Goal: Task Accomplishment & Management: Manage account settings

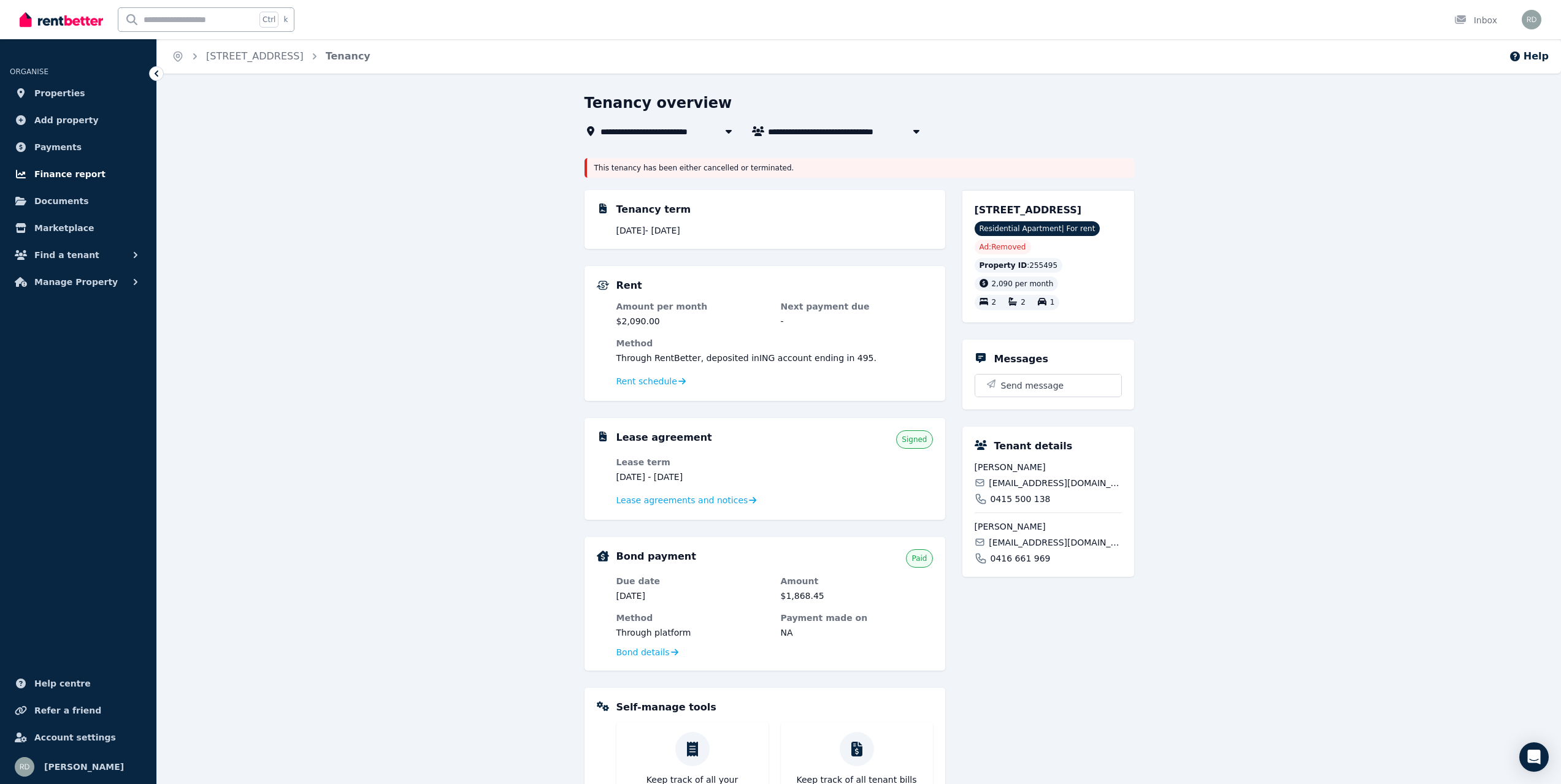
click at [73, 178] on span "Finance report" at bounding box center [70, 174] width 71 height 15
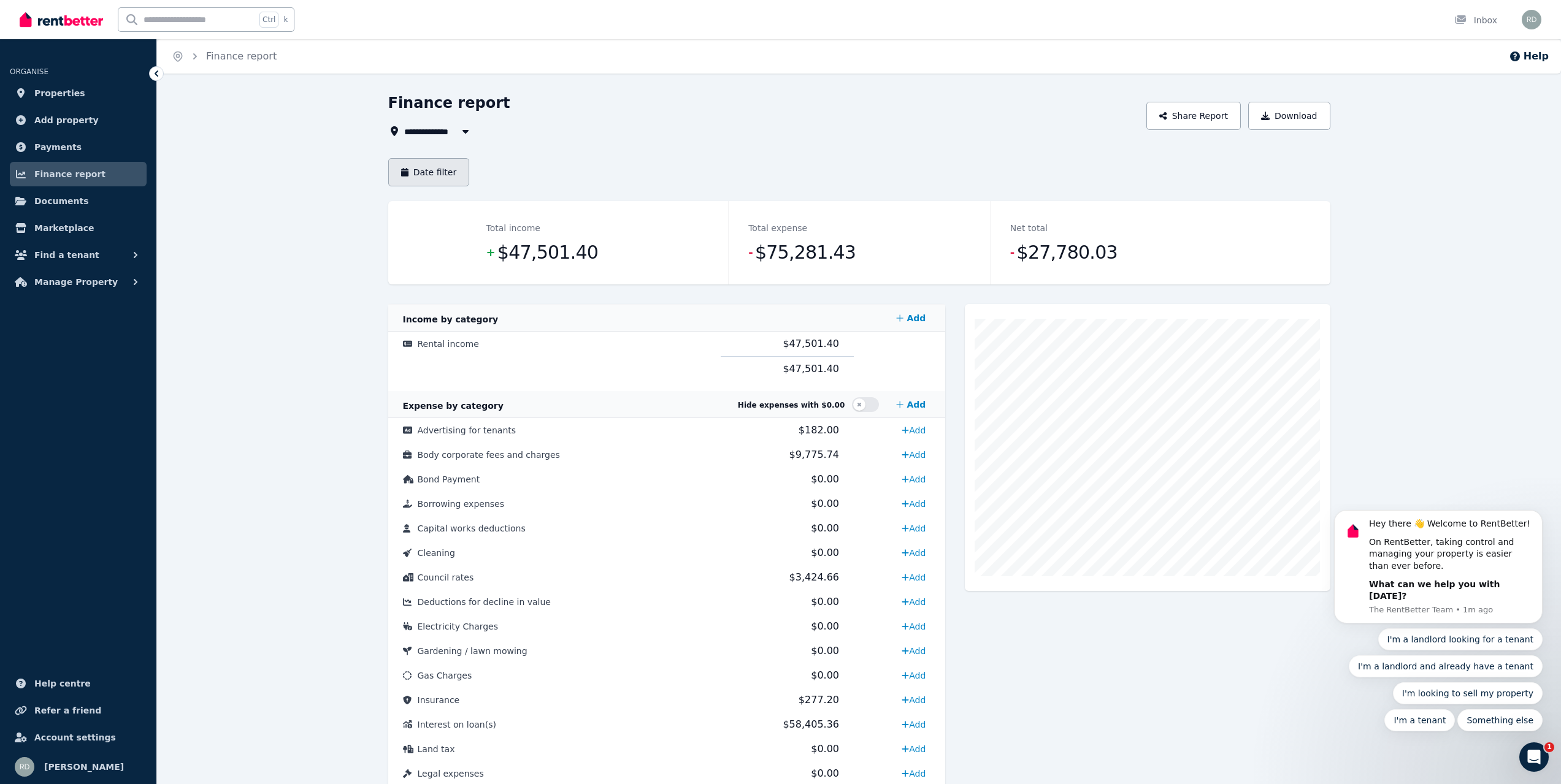
click at [424, 175] on button "Date filter" at bounding box center [429, 172] width 81 height 28
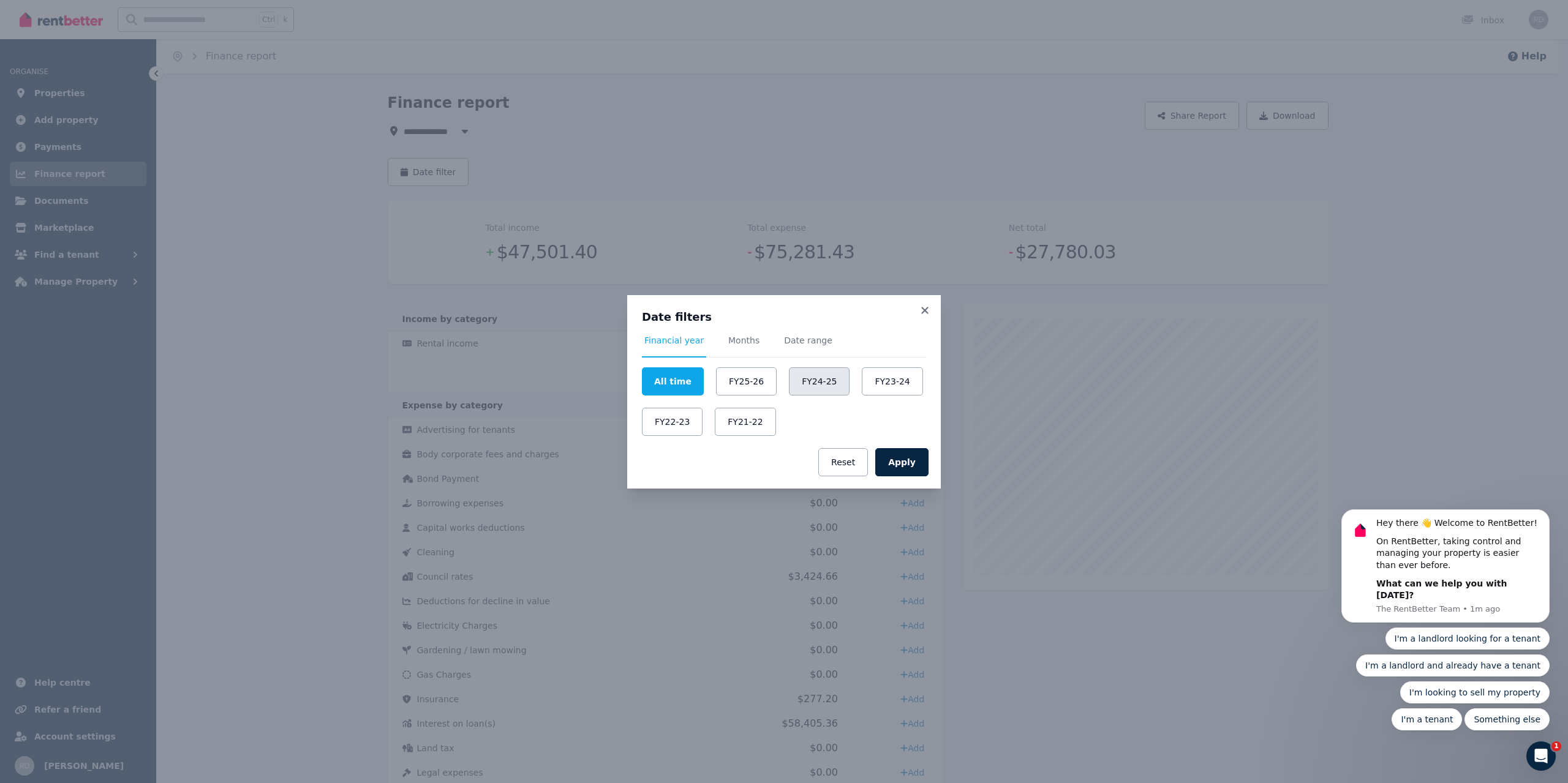
click at [815, 384] on button "FY24-25" at bounding box center [819, 382] width 61 height 28
click at [917, 462] on button "Apply" at bounding box center [902, 462] width 53 height 28
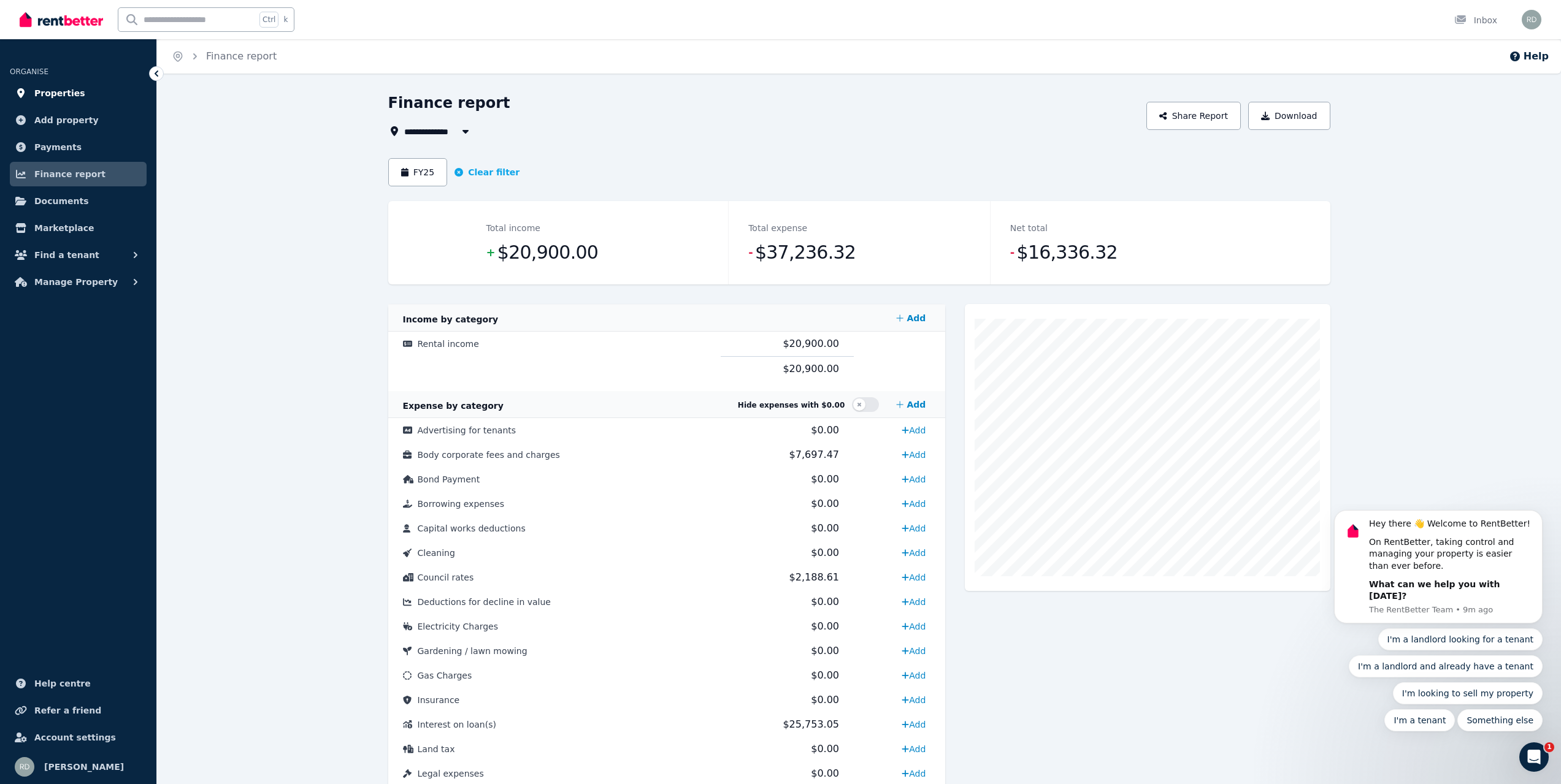
click at [57, 95] on span "Properties" at bounding box center [59, 93] width 51 height 15
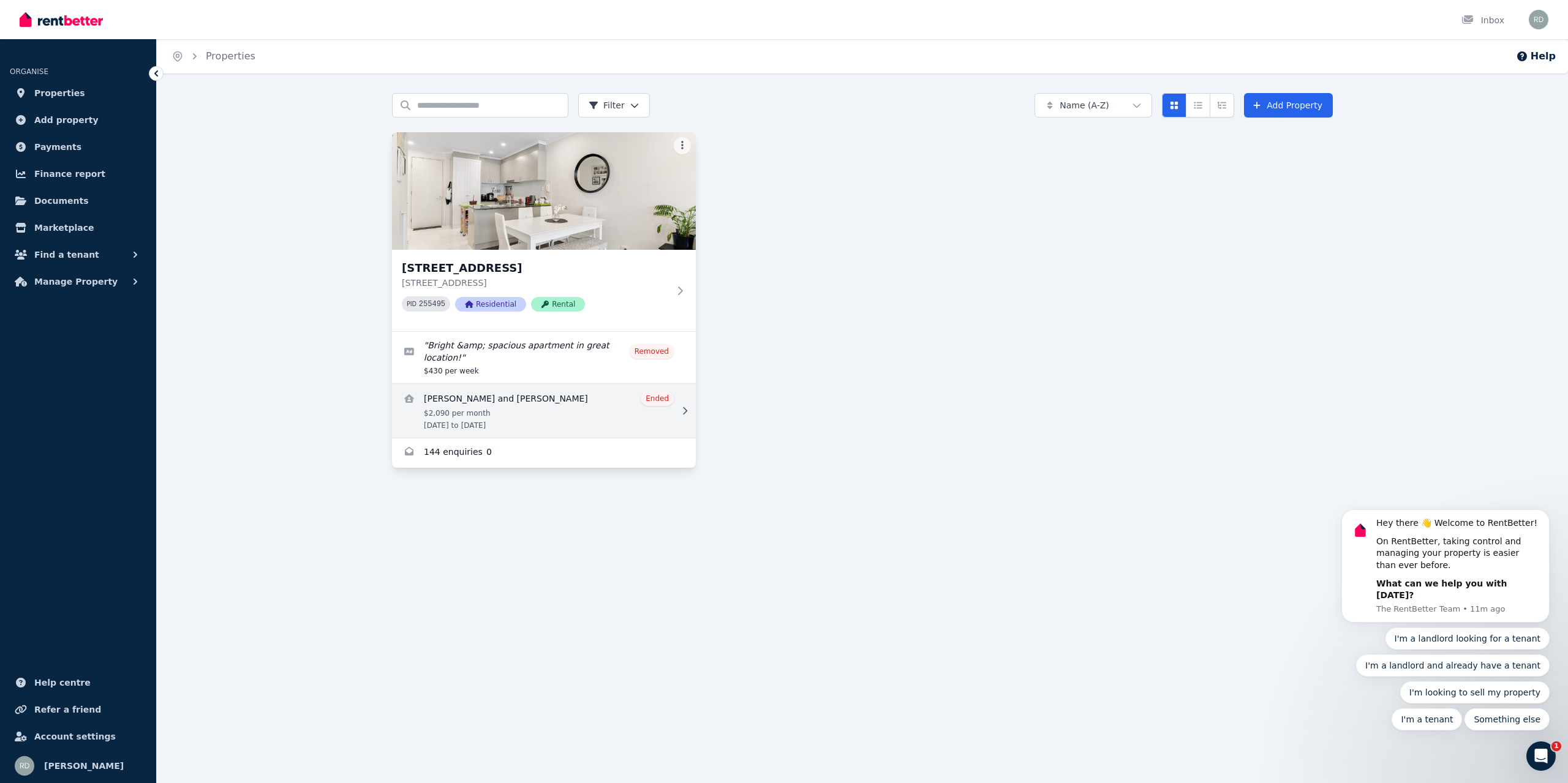
click at [499, 403] on link "View details for Will Kerton and Chamil Abeyesekera" at bounding box center [543, 410] width 304 height 54
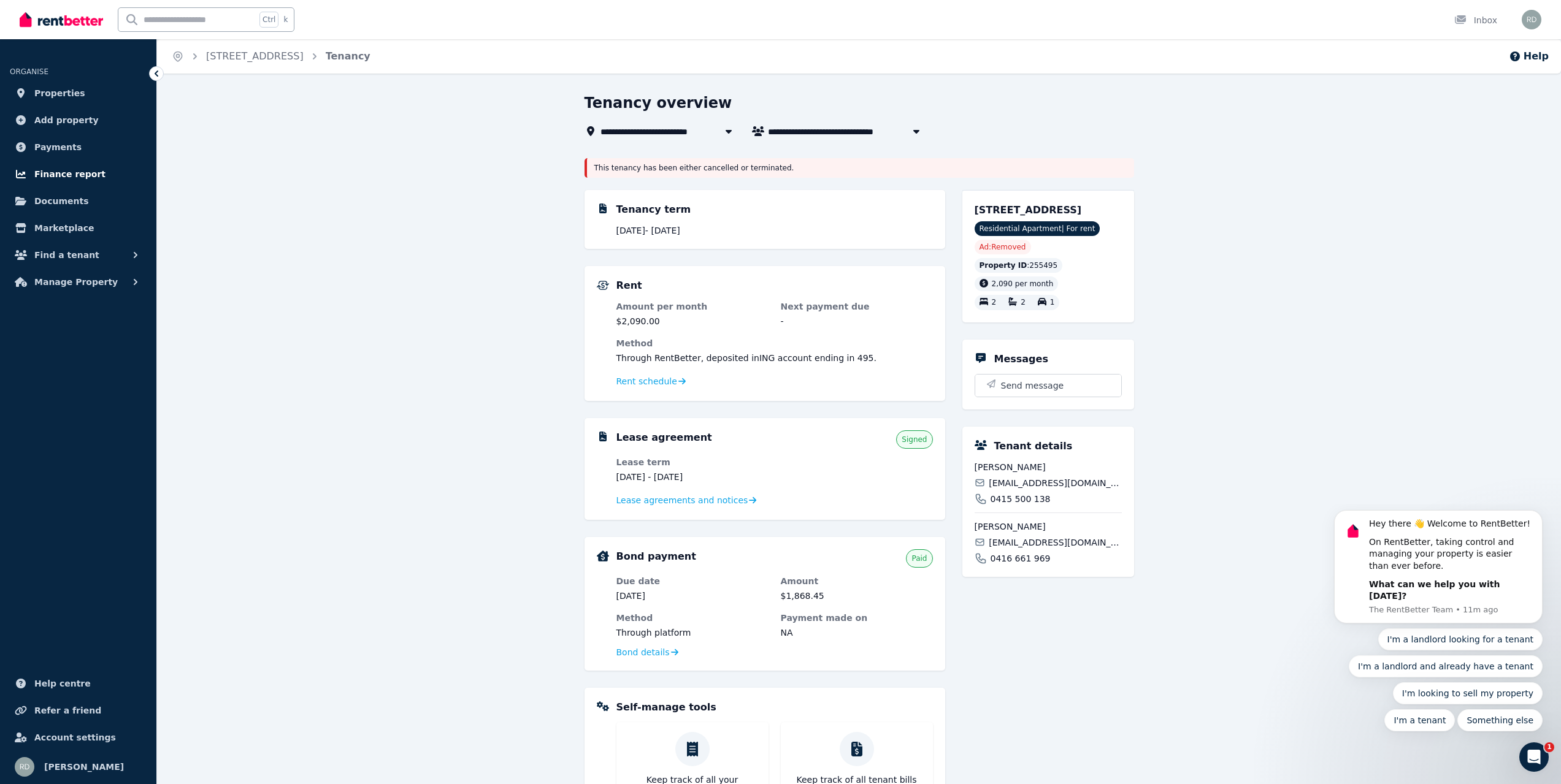
click at [69, 170] on span "Finance report" at bounding box center [70, 174] width 71 height 15
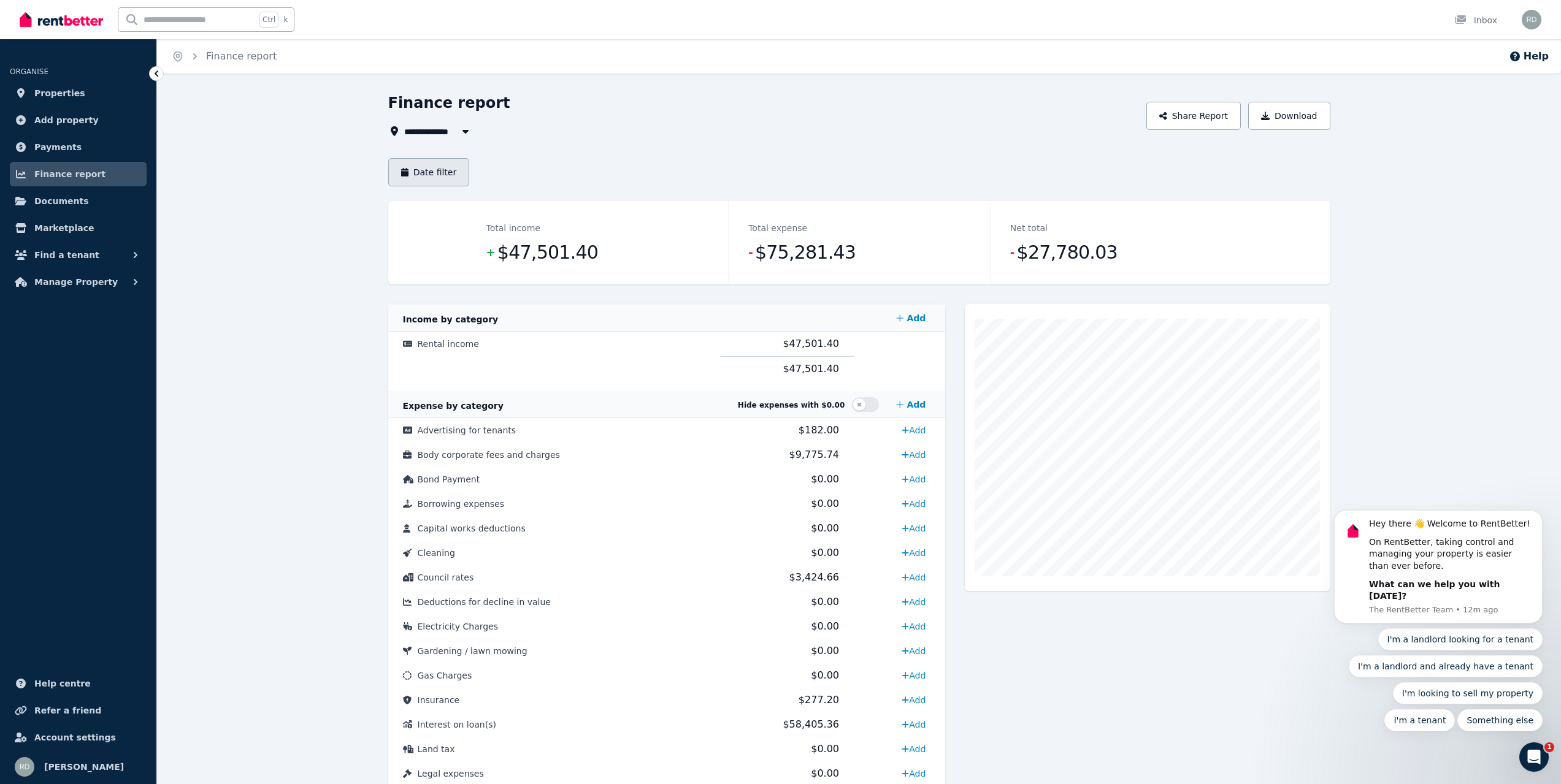
click at [423, 163] on button "Date filter" at bounding box center [429, 172] width 81 height 28
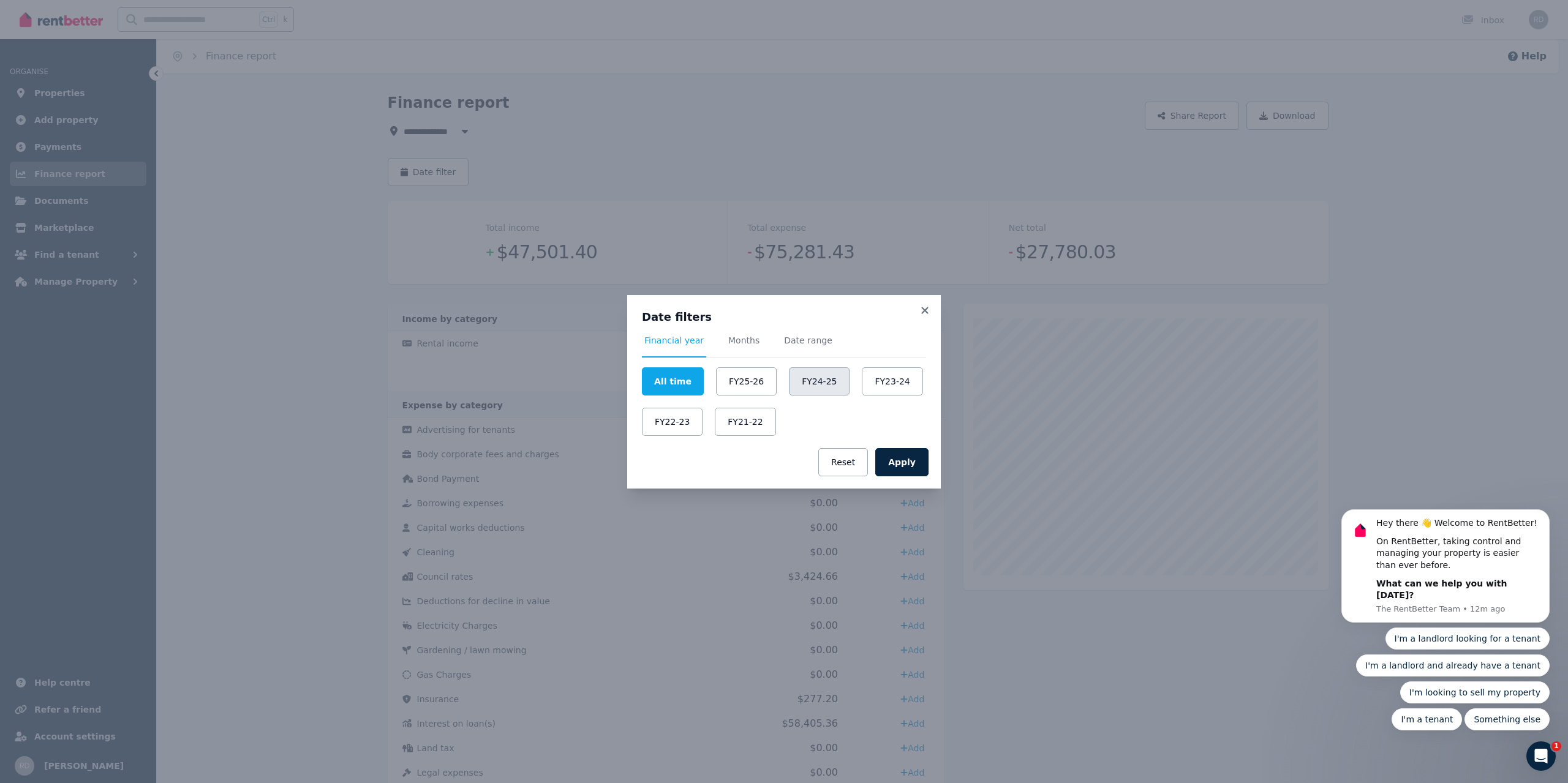
click at [790, 373] on button "FY24-25" at bounding box center [819, 382] width 61 height 28
click at [917, 459] on button "Apply" at bounding box center [902, 462] width 53 height 28
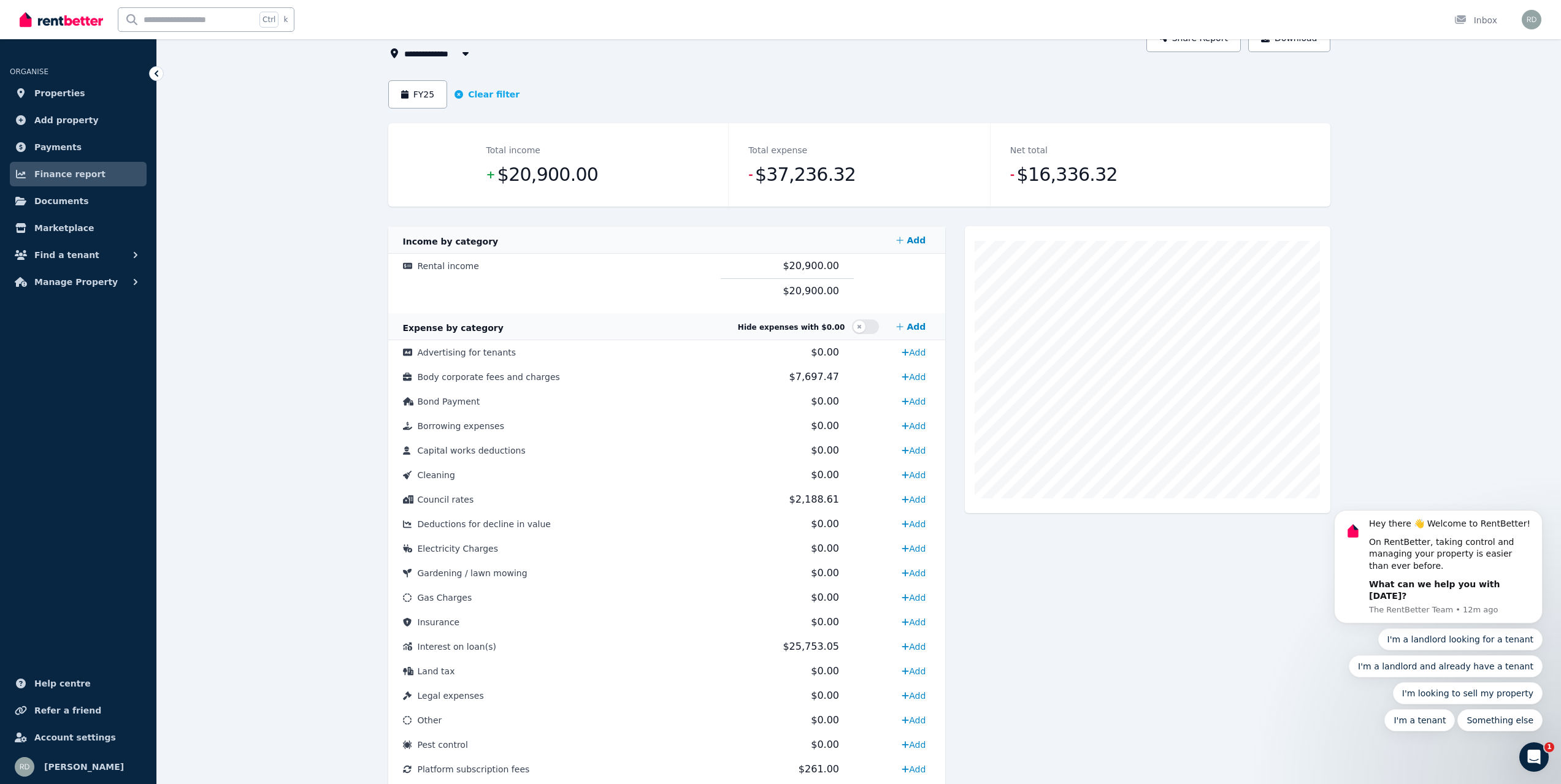
scroll to position [61, 0]
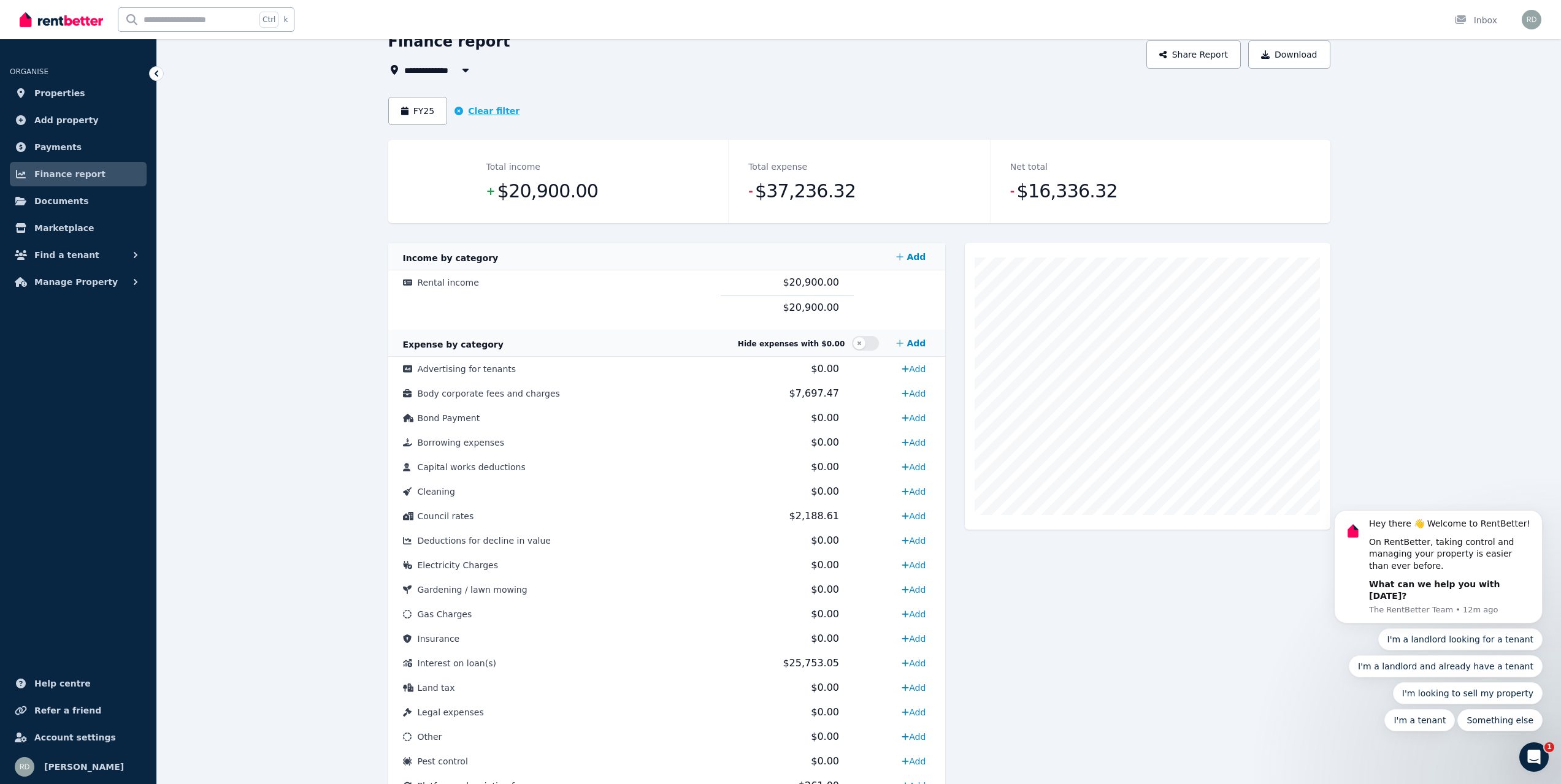
click at [455, 115] on icon "button" at bounding box center [459, 111] width 9 height 9
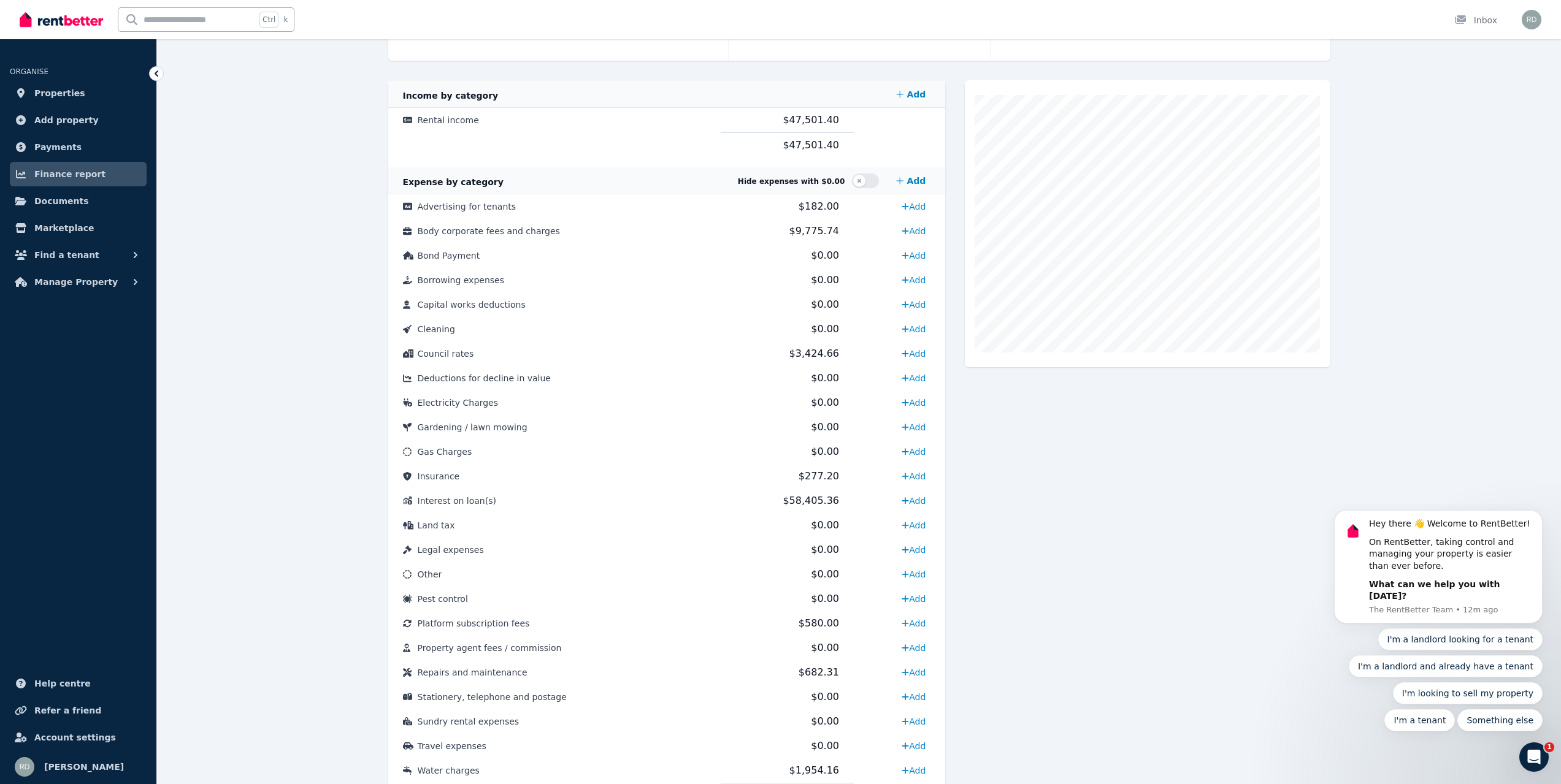
scroll to position [245, 0]
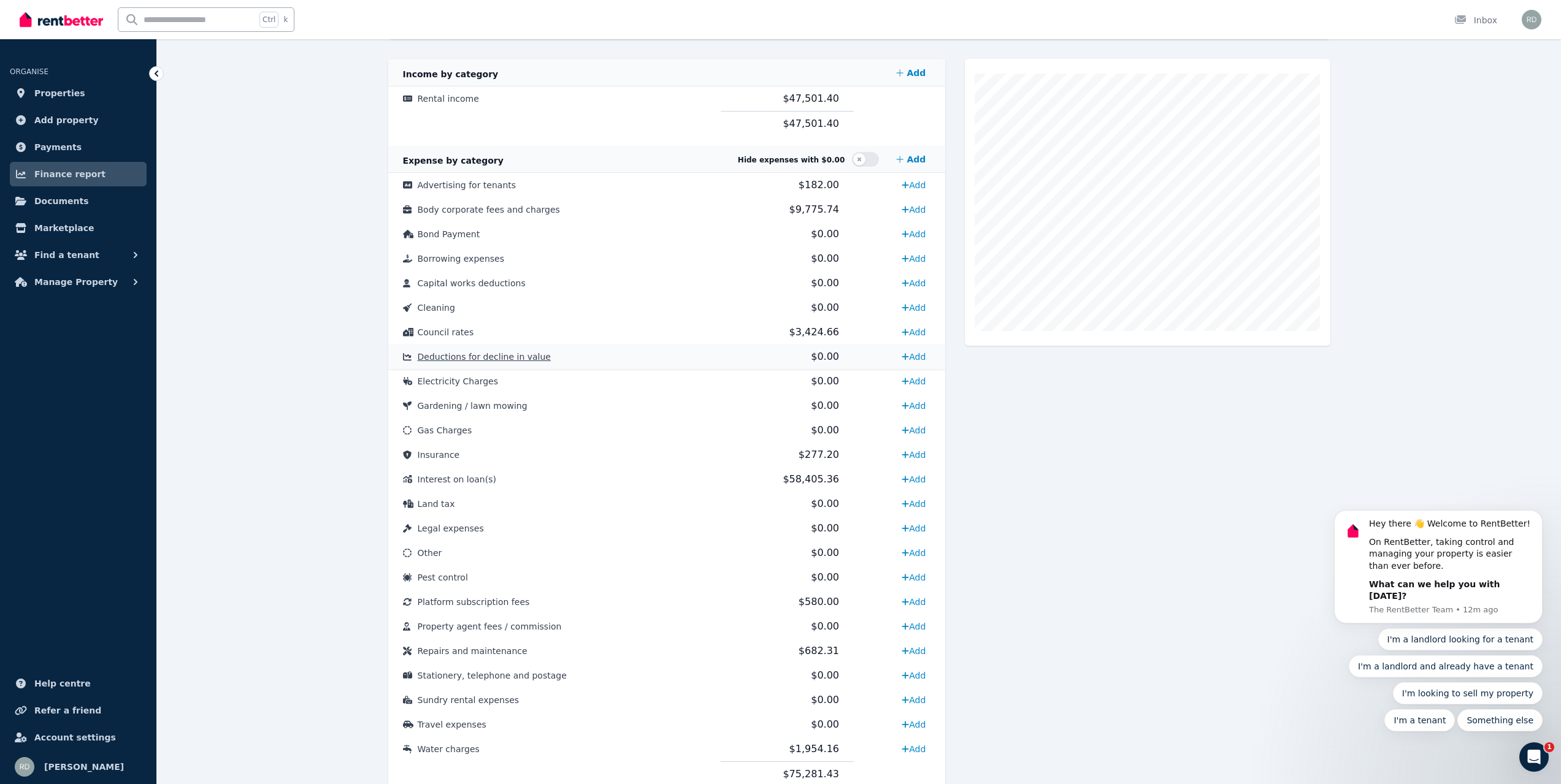
click at [469, 357] on span "Deductions for decline in value" at bounding box center [484, 356] width 133 height 10
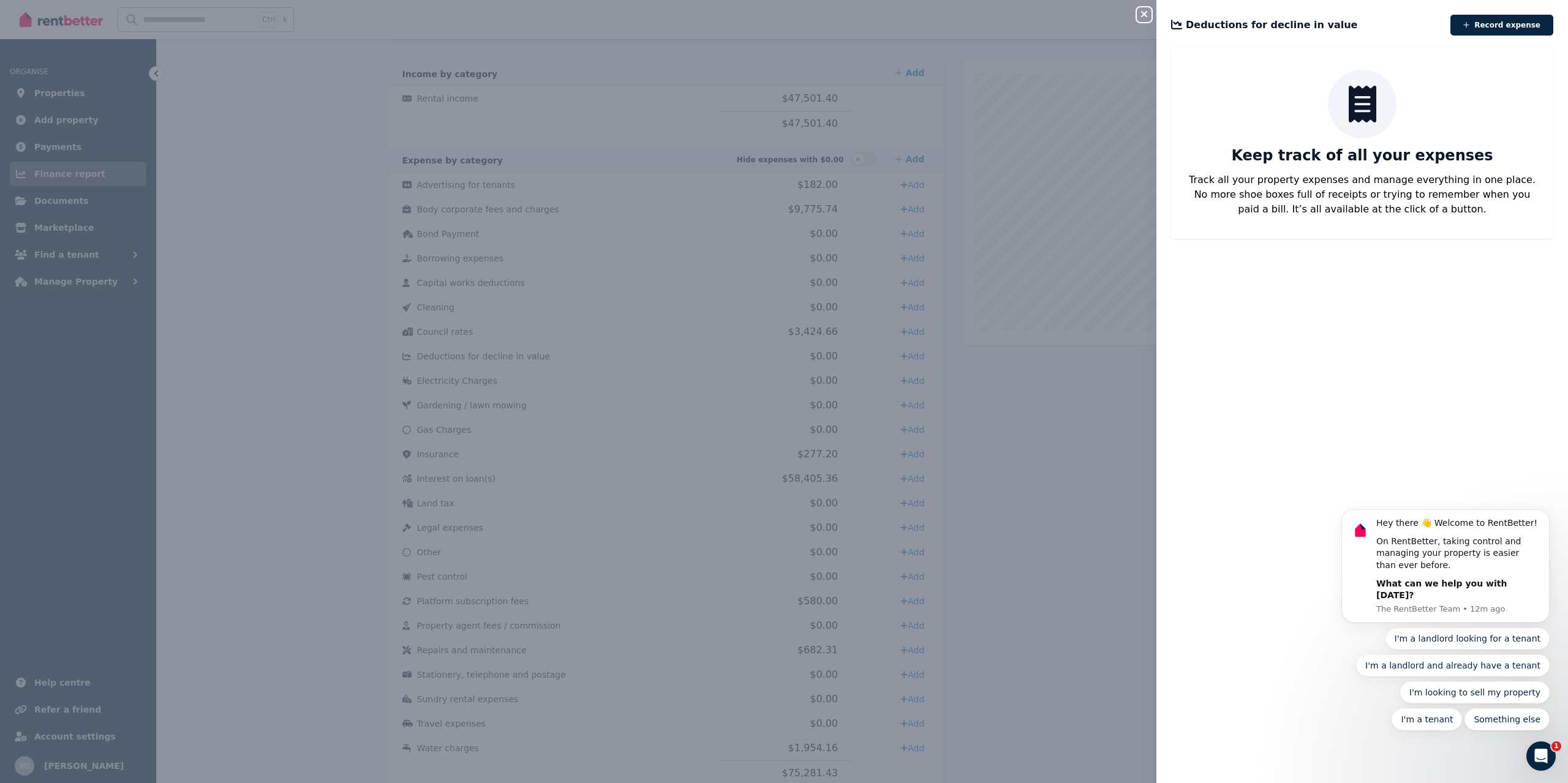
click at [1141, 16] on icon "button" at bounding box center [1144, 13] width 15 height 10
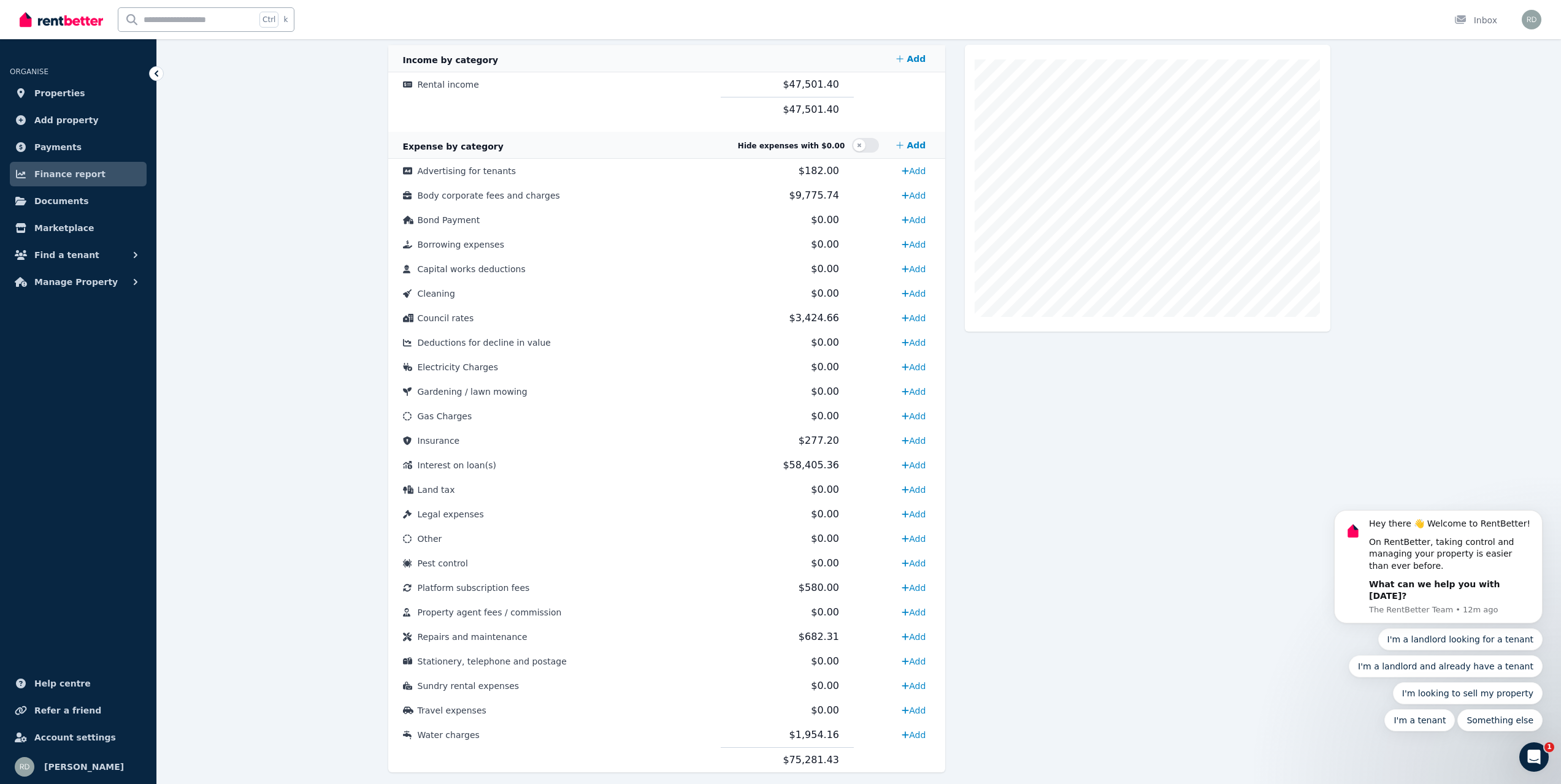
scroll to position [289, 0]
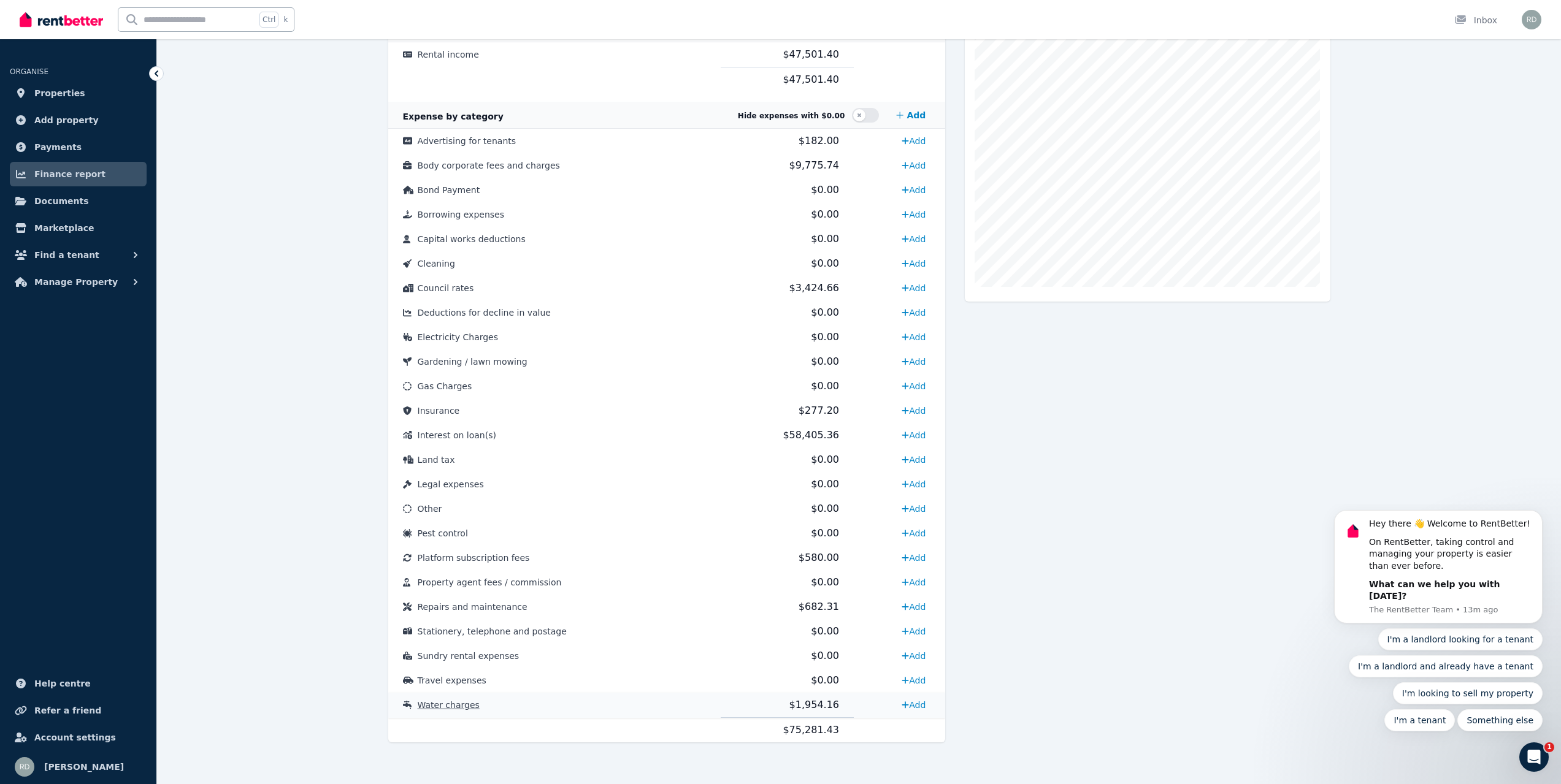
click at [450, 709] on span "Water charges" at bounding box center [449, 705] width 62 height 10
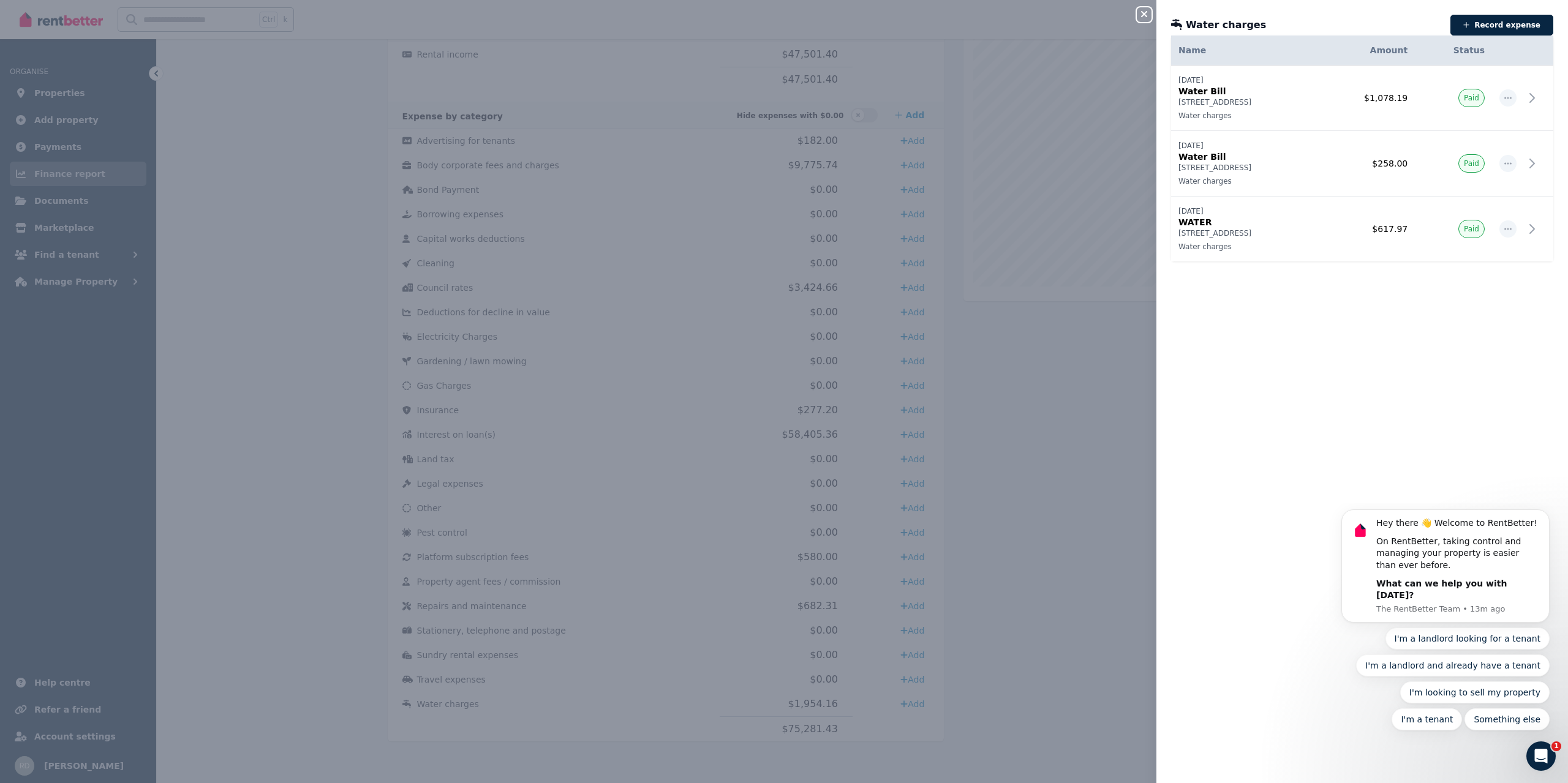
click at [1147, 13] on icon "button" at bounding box center [1144, 13] width 15 height 10
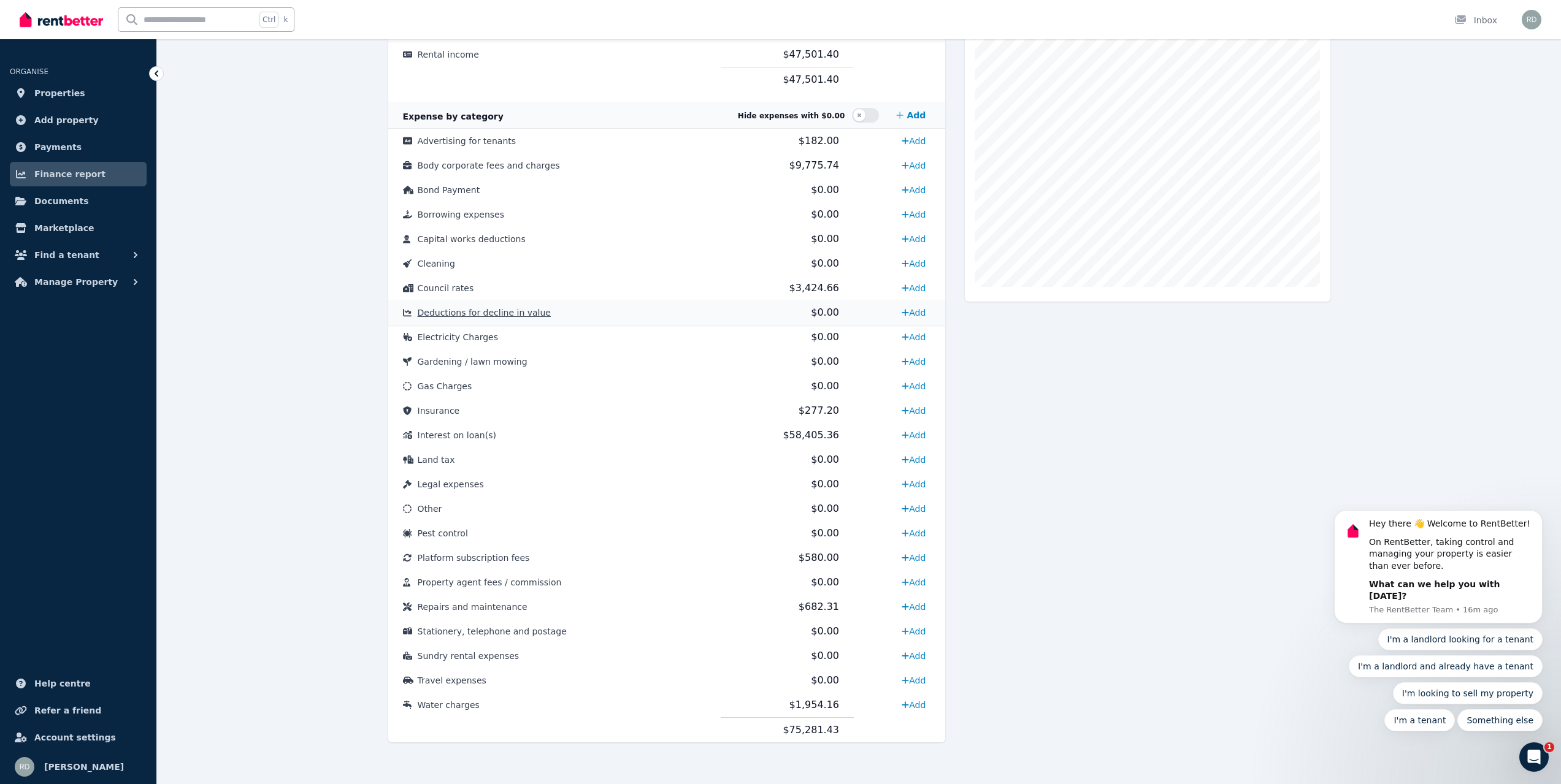
click at [499, 312] on span "Deductions for decline in value" at bounding box center [484, 312] width 133 height 10
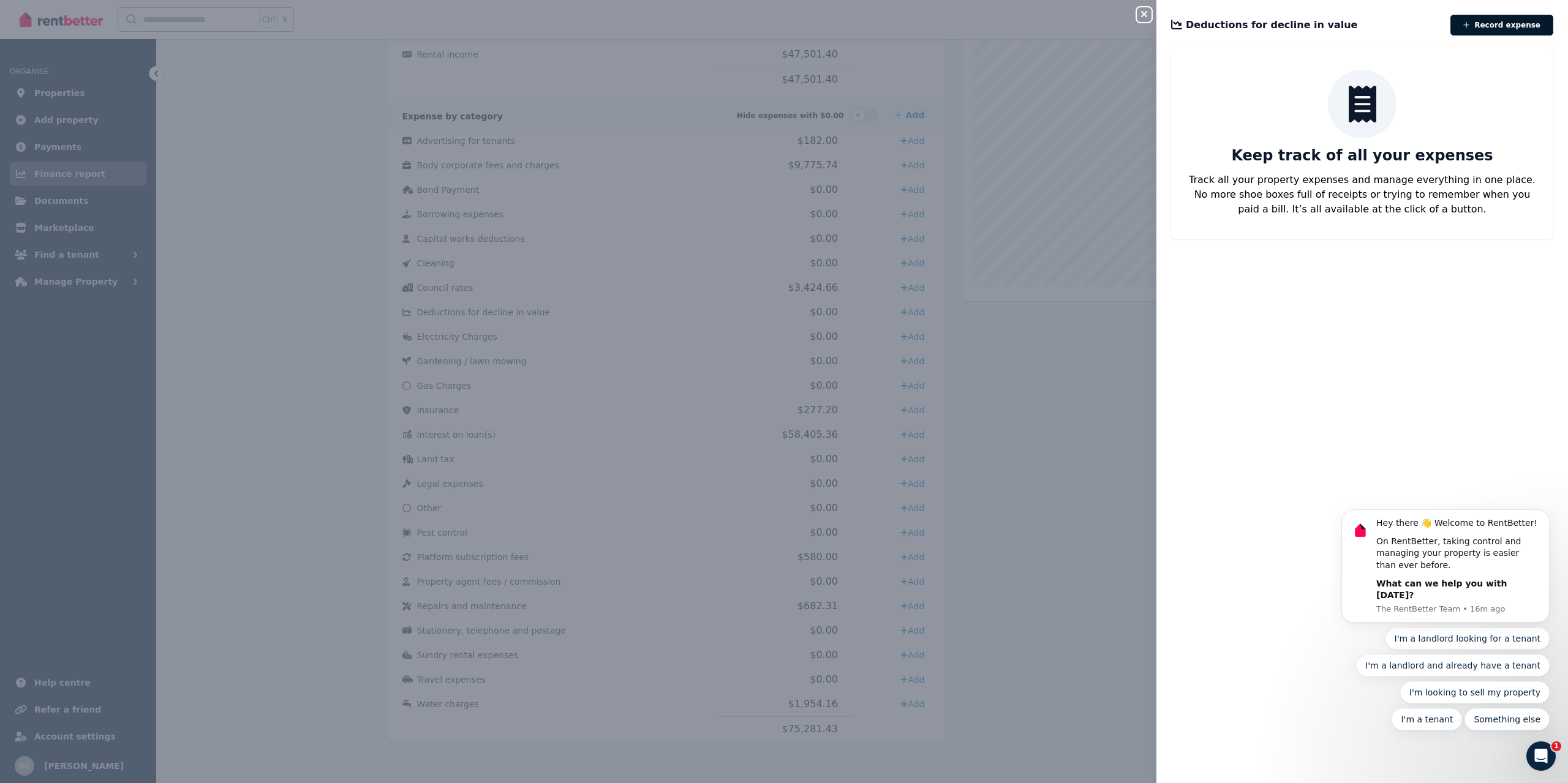
click at [1487, 30] on button "Record expense" at bounding box center [1501, 25] width 103 height 21
select select "**********"
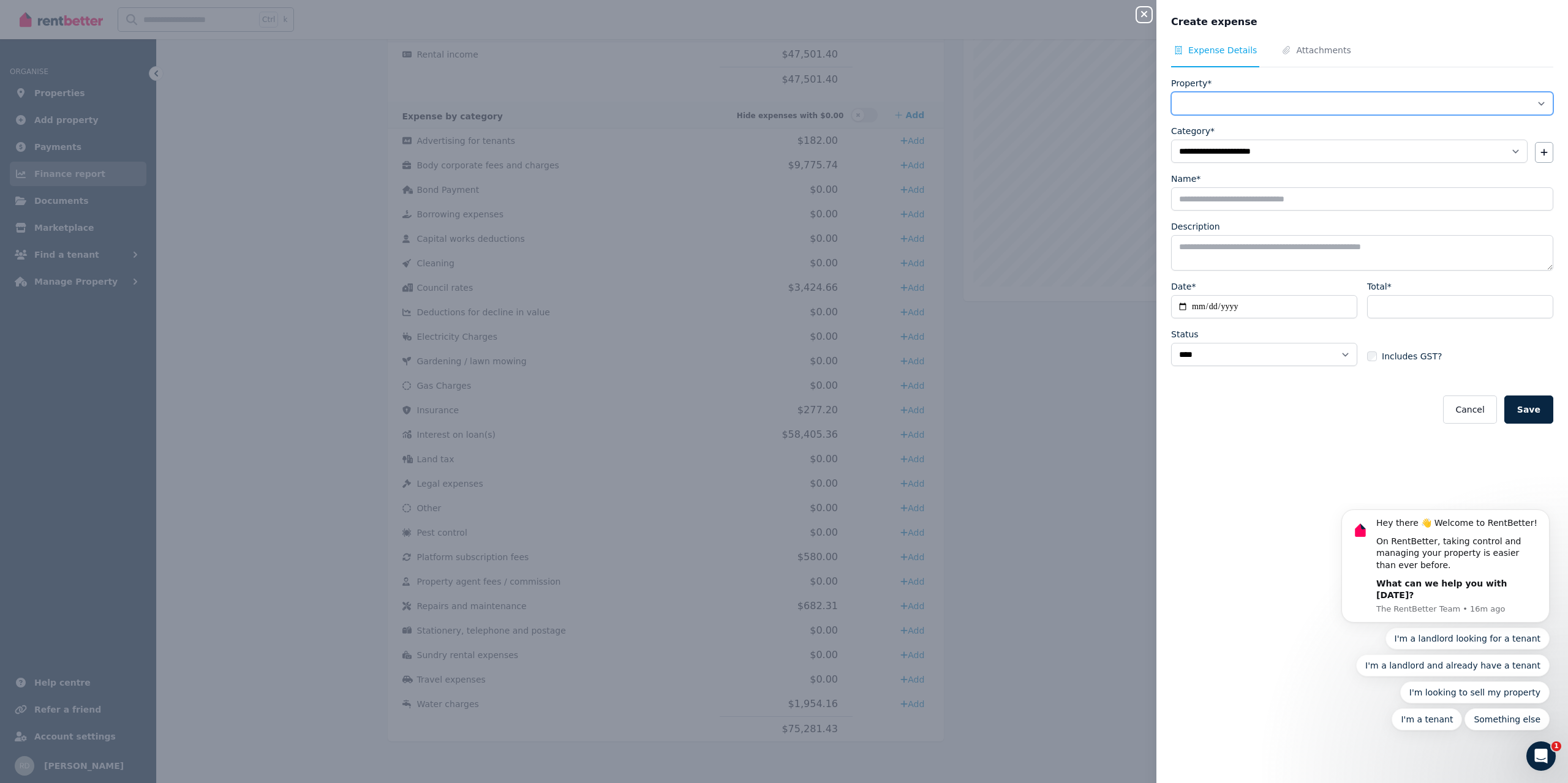
click at [1249, 104] on select "**********" at bounding box center [1362, 103] width 382 height 23
select select "**********"
click at [1171, 92] on select "**********" at bounding box center [1362, 103] width 382 height 23
click at [1317, 209] on input "Name*" at bounding box center [1362, 198] width 382 height 23
type input "*"
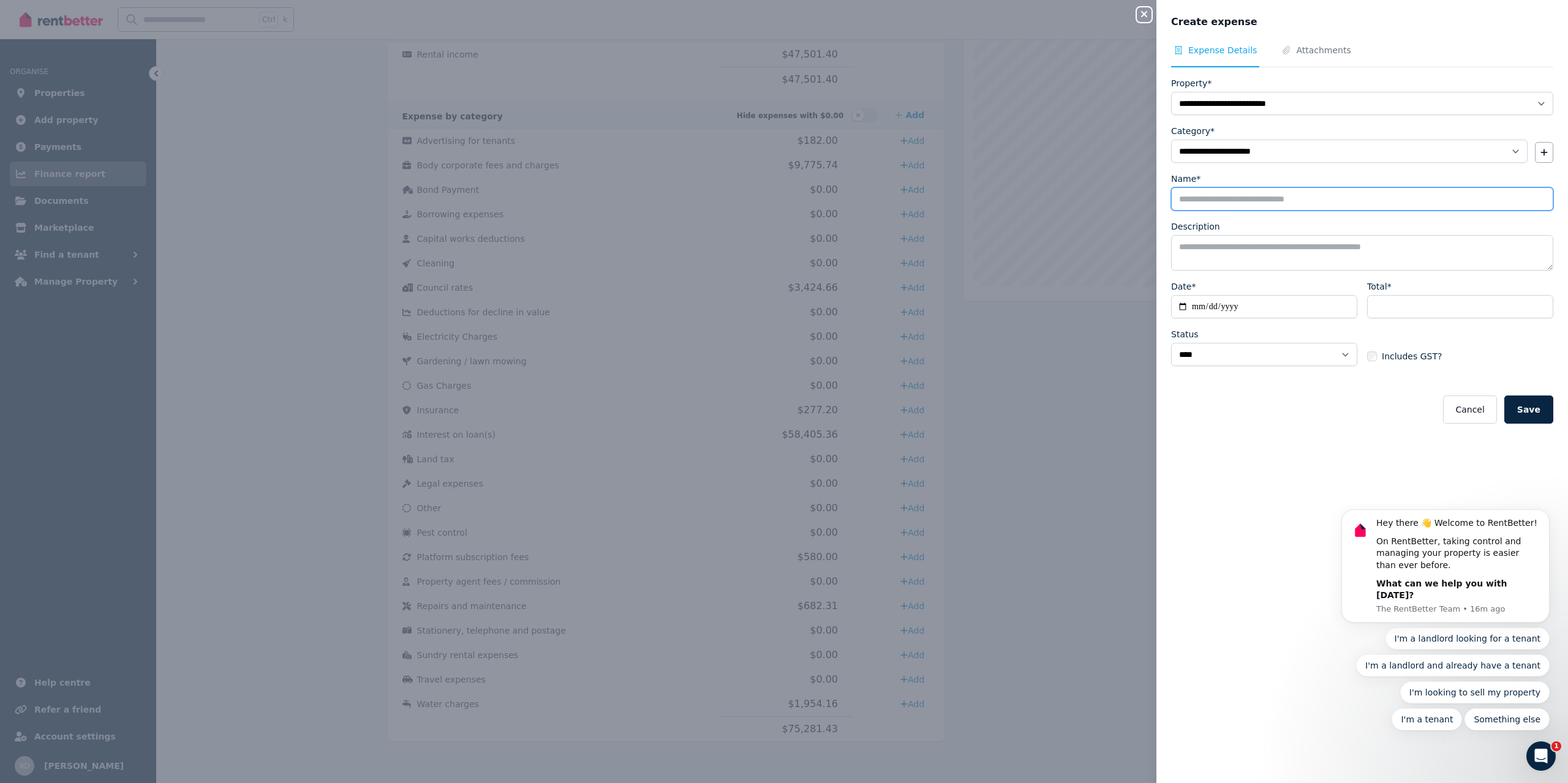
type input "*"
type input "**********"
click at [1323, 251] on textarea "Description" at bounding box center [1362, 253] width 382 height 35
type textarea "**********"
click at [1271, 308] on input "Date*" at bounding box center [1264, 306] width 186 height 23
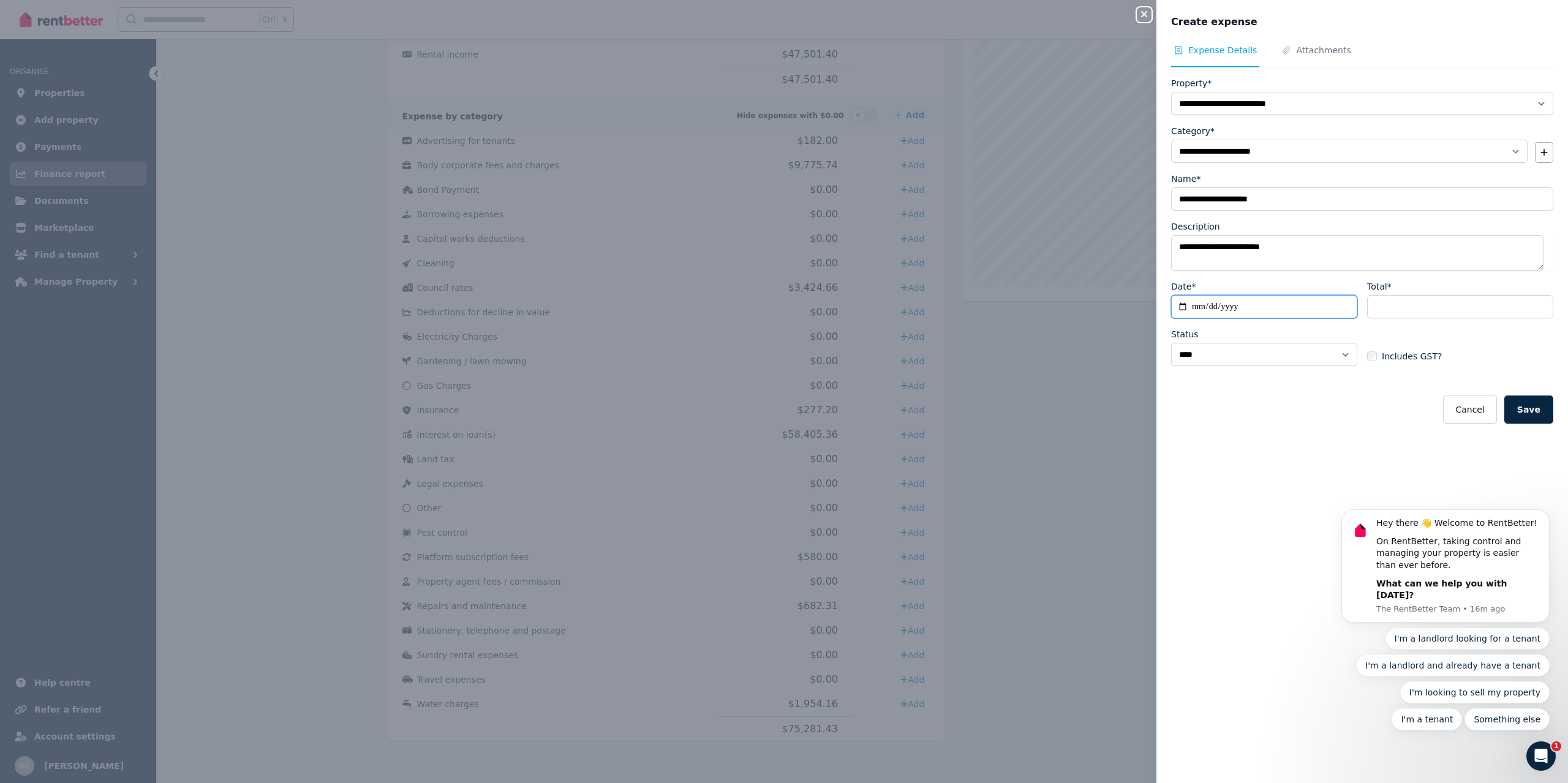
type input "**********"
click at [1429, 302] on input "Total*" at bounding box center [1460, 306] width 186 height 23
type input "****"
click at [1411, 360] on span "Includes GST?" at bounding box center [1411, 356] width 60 height 13
click at [1528, 423] on button "Save" at bounding box center [1528, 424] width 49 height 28
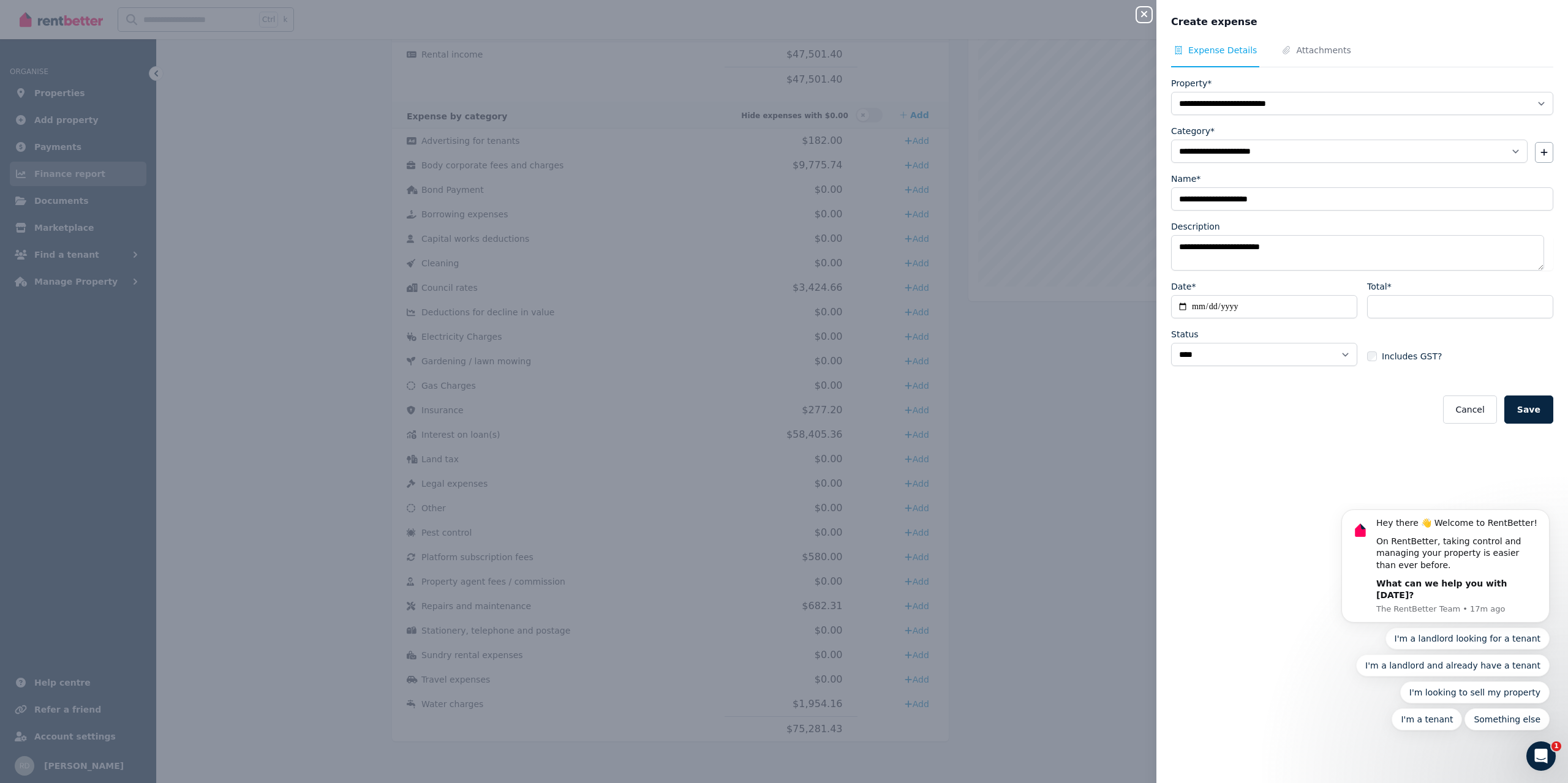
select select
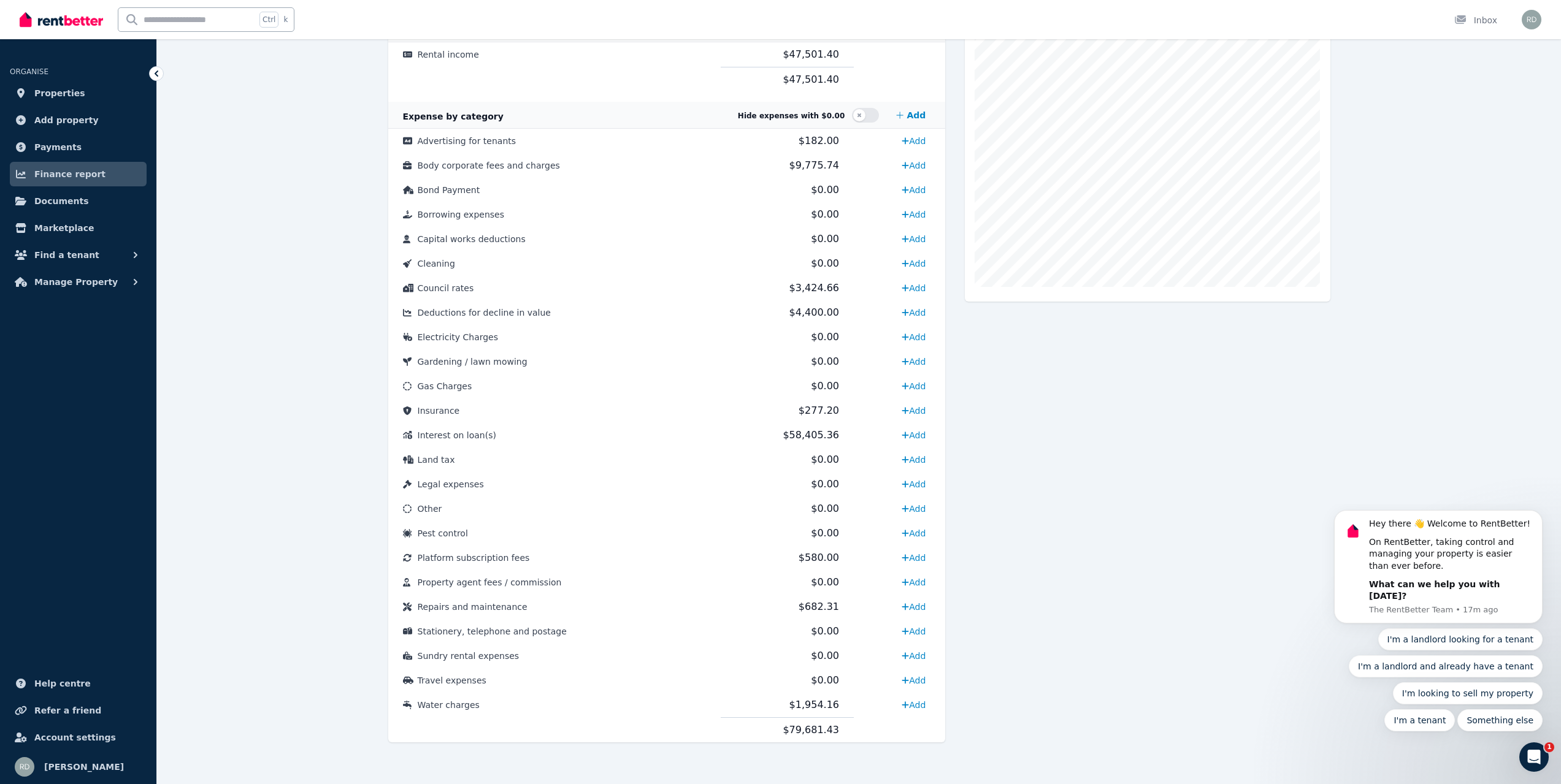
click at [278, 286] on div "**********" at bounding box center [859, 294] width 1404 height 980
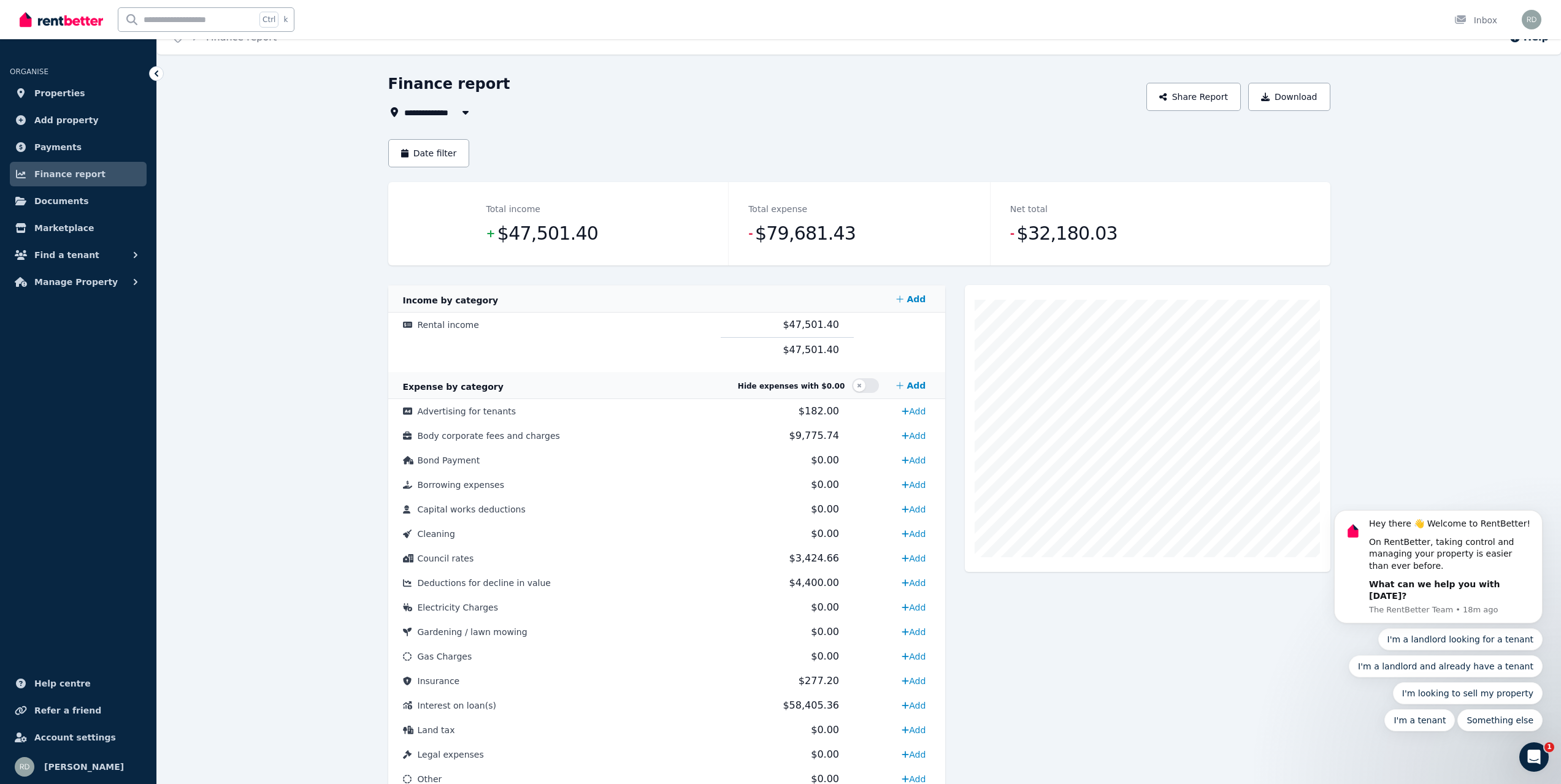
scroll to position [0, 0]
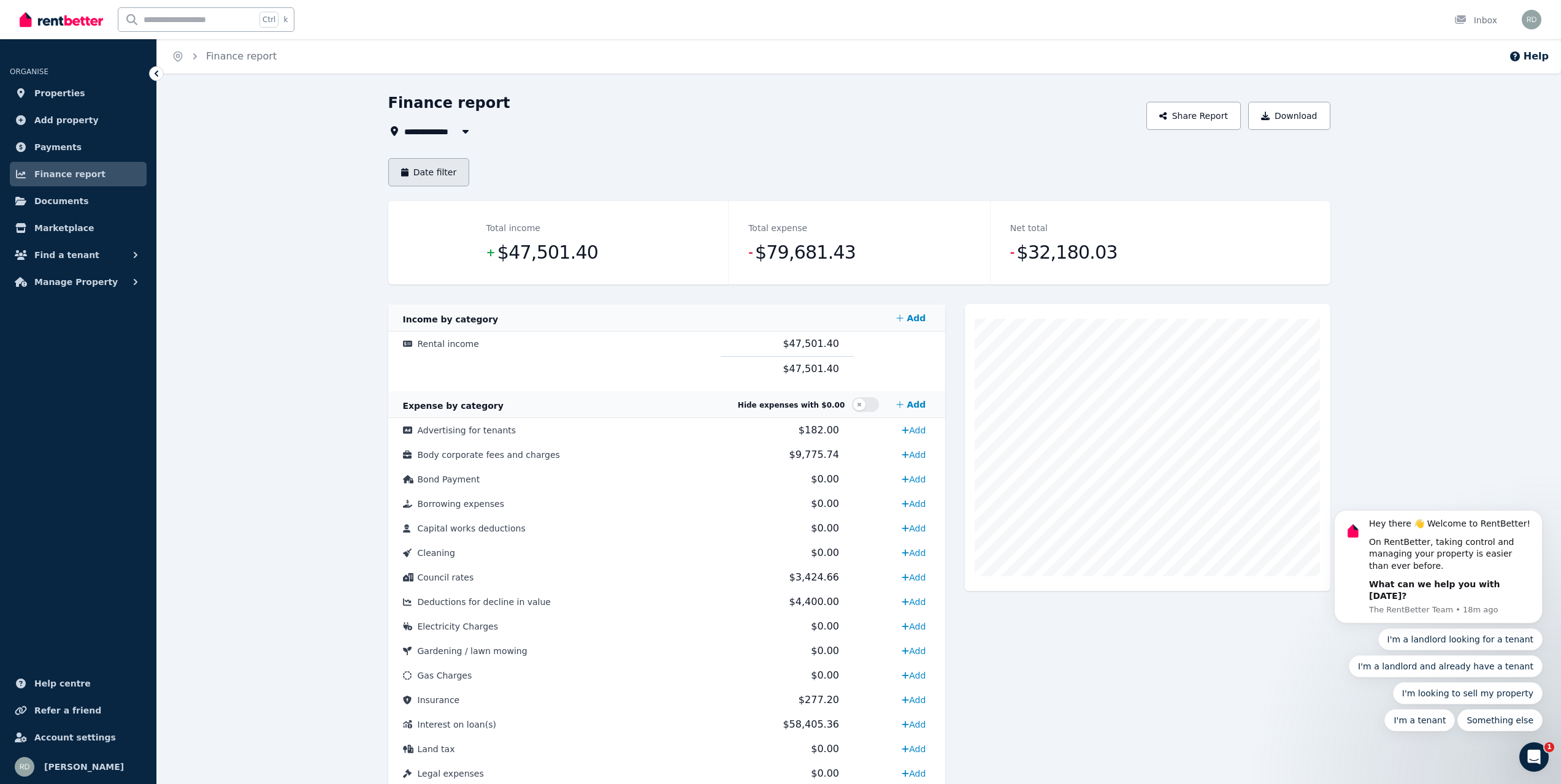
click at [441, 168] on button "Date filter" at bounding box center [429, 172] width 81 height 28
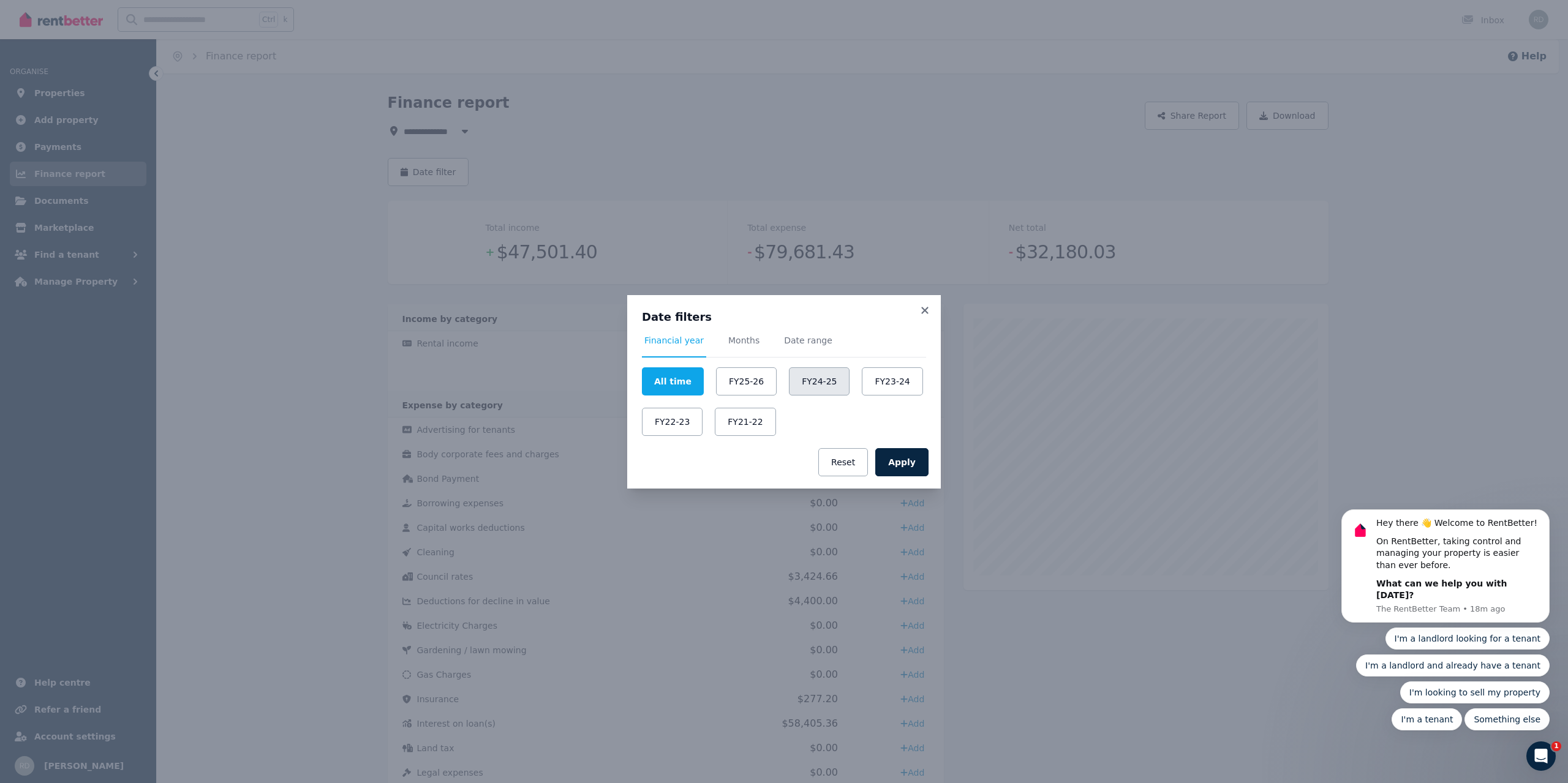
click at [799, 380] on button "FY24-25" at bounding box center [819, 382] width 61 height 28
click at [914, 463] on button "Apply" at bounding box center [902, 462] width 53 height 28
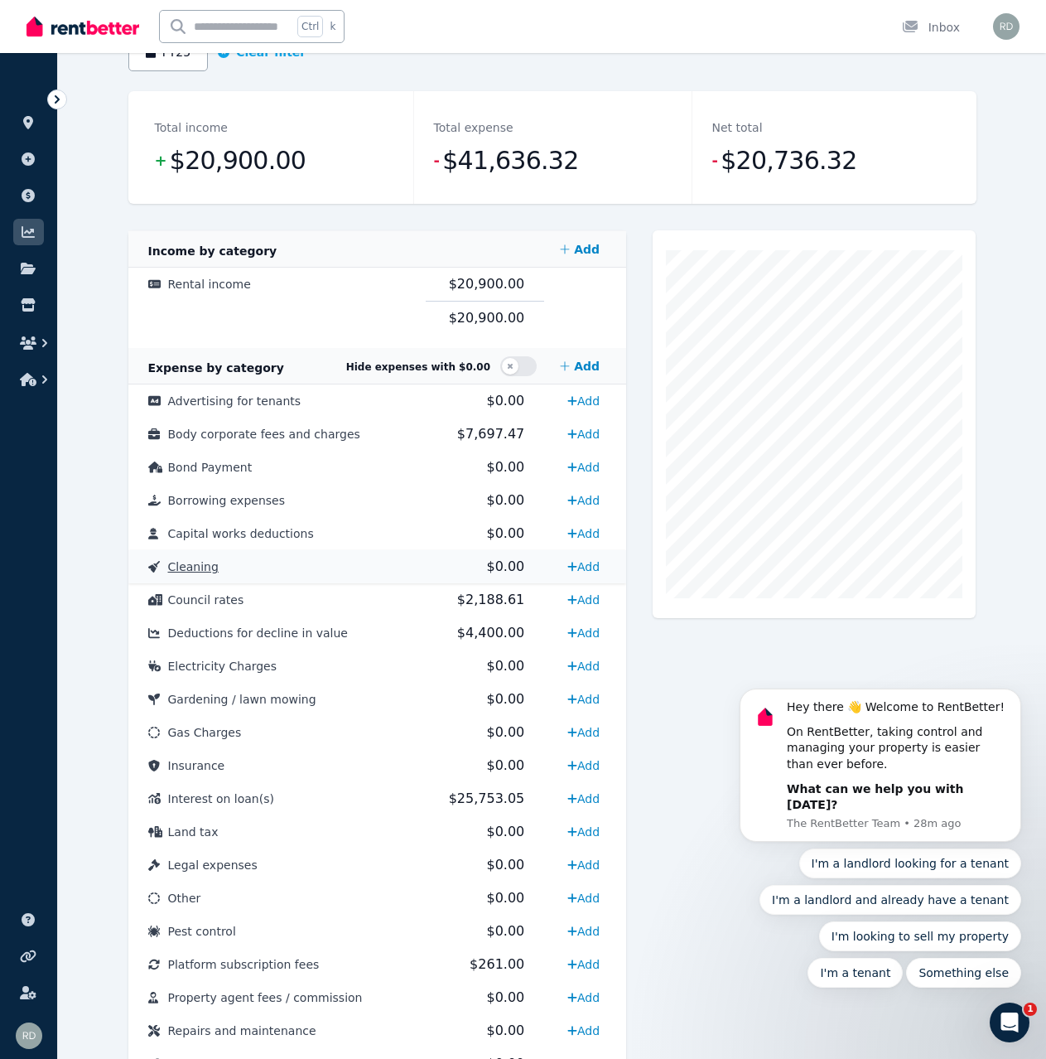
scroll to position [143, 0]
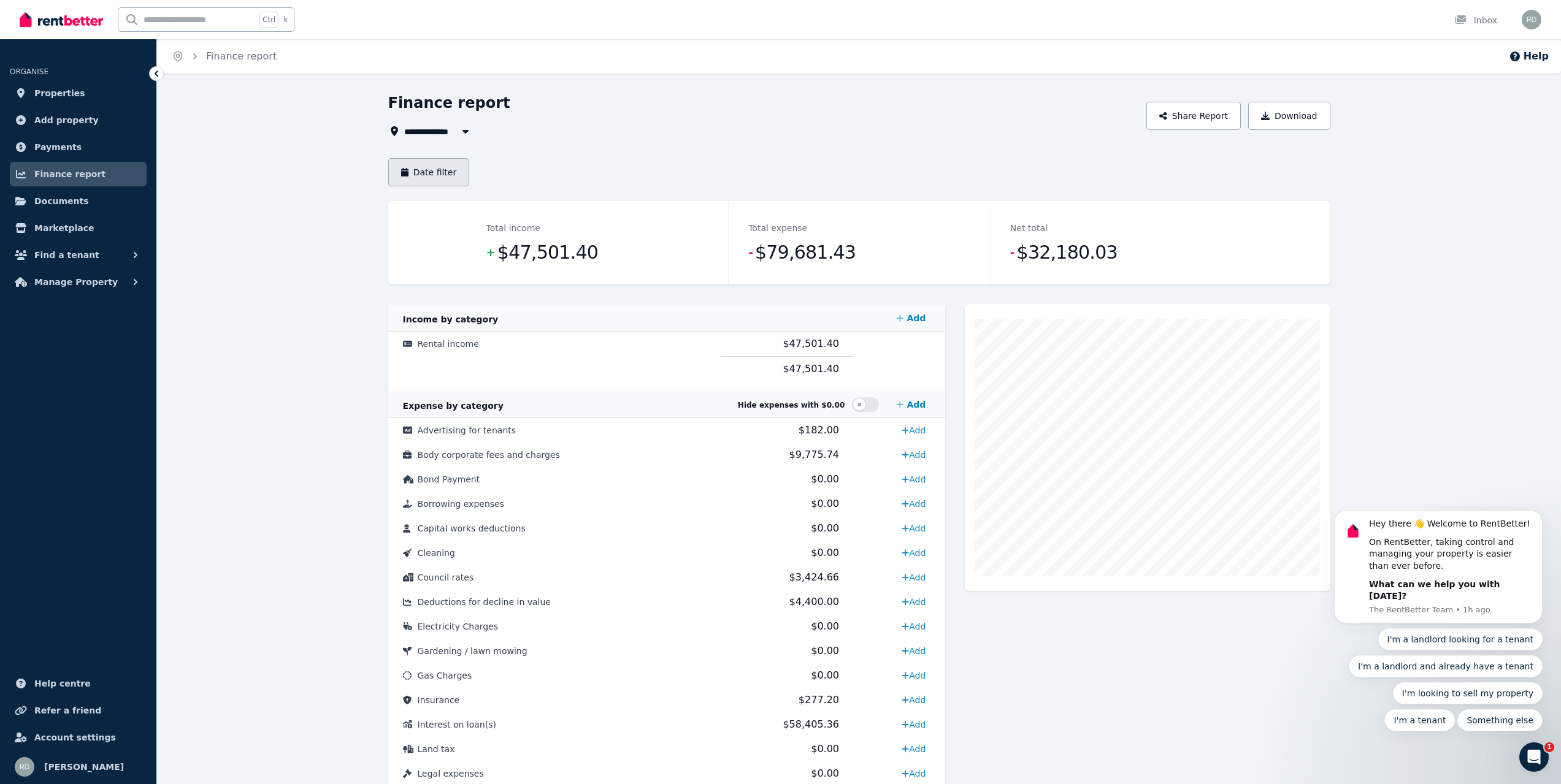
click at [446, 168] on button "Date filter" at bounding box center [429, 172] width 81 height 28
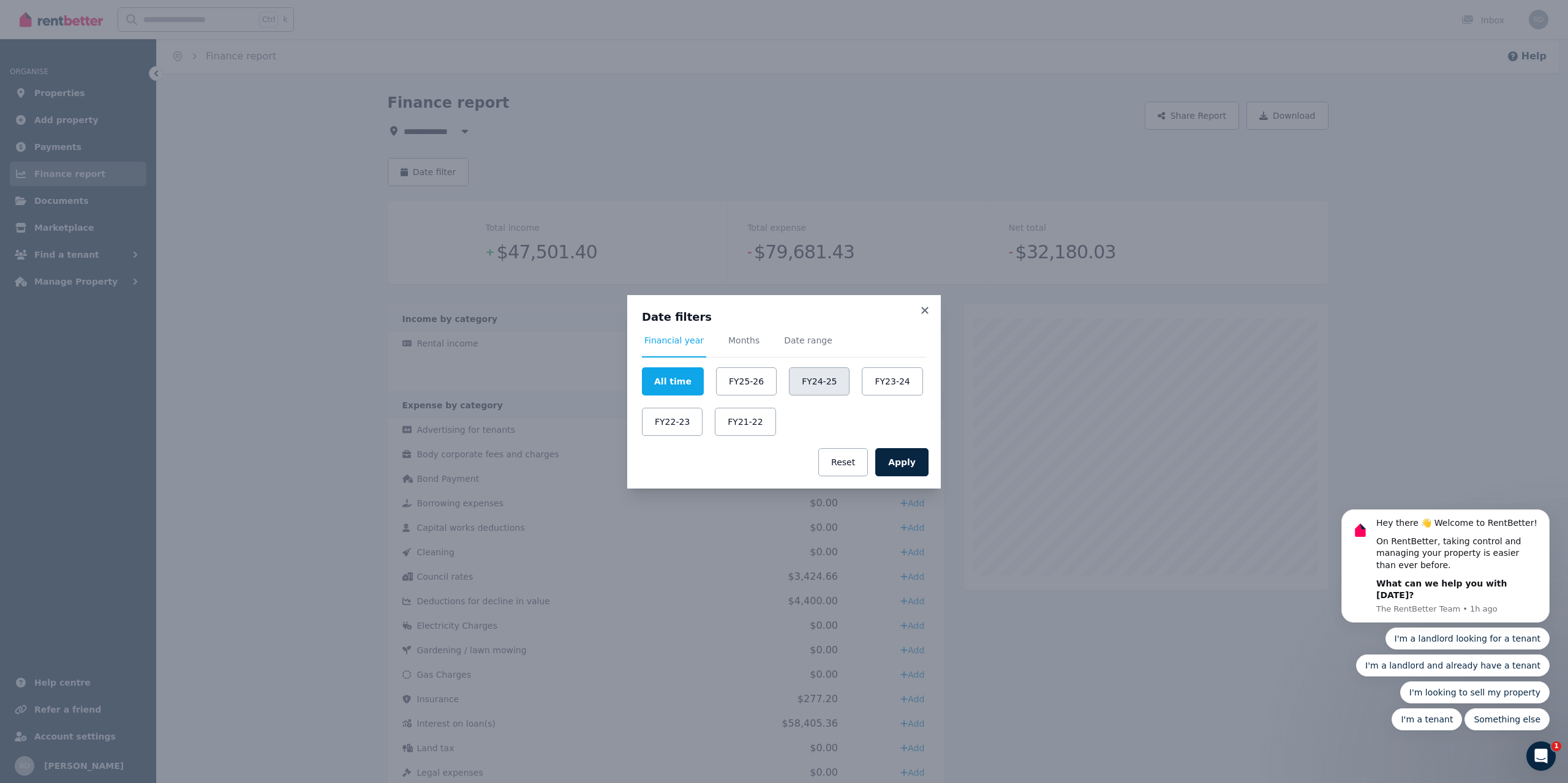
click at [818, 389] on button "FY24-25" at bounding box center [819, 382] width 61 height 28
click at [898, 460] on button "Apply" at bounding box center [902, 462] width 53 height 28
